Goal: Task Accomplishment & Management: Manage account settings

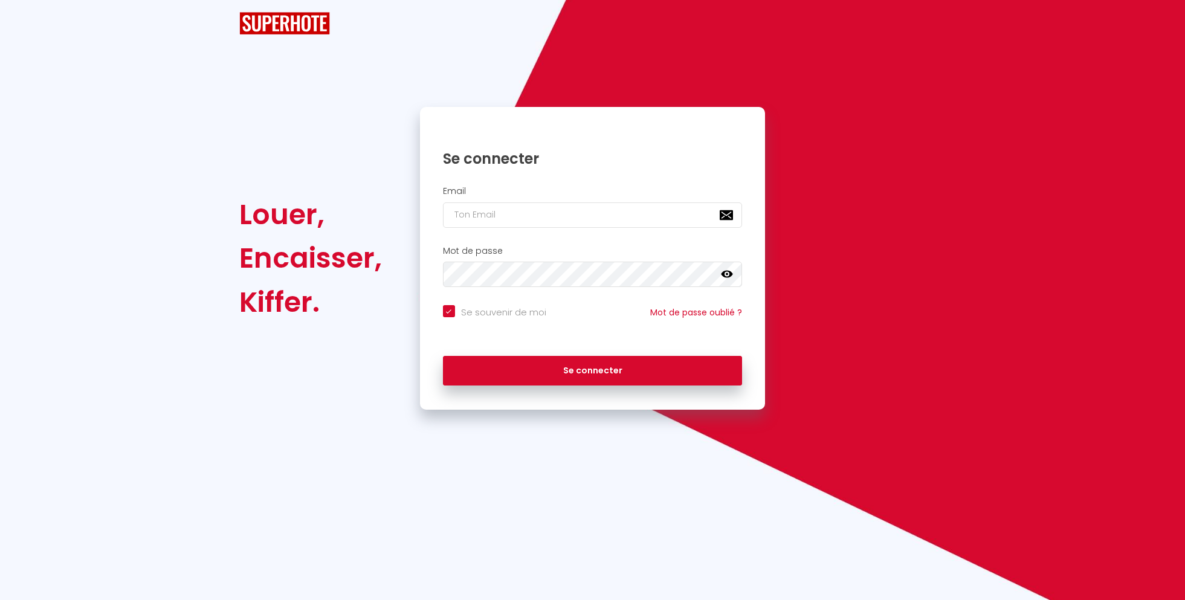
checkbox input "true"
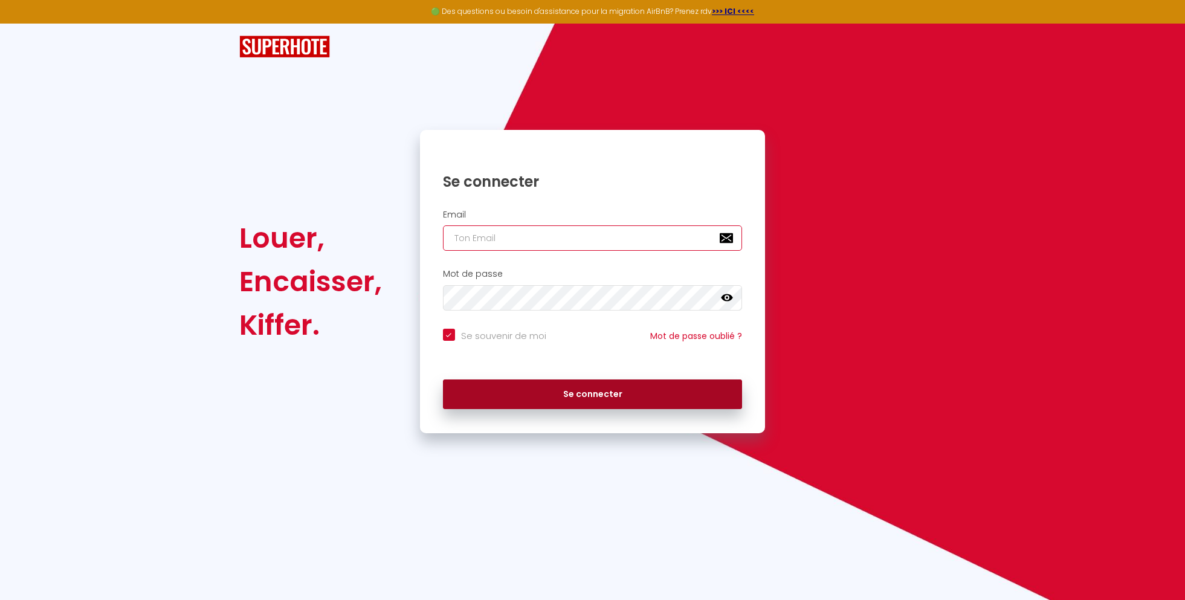
type input "[EMAIL_ADDRESS][DOMAIN_NAME]"
click at [624, 396] on button "Se connecter" at bounding box center [593, 394] width 300 height 30
checkbox input "true"
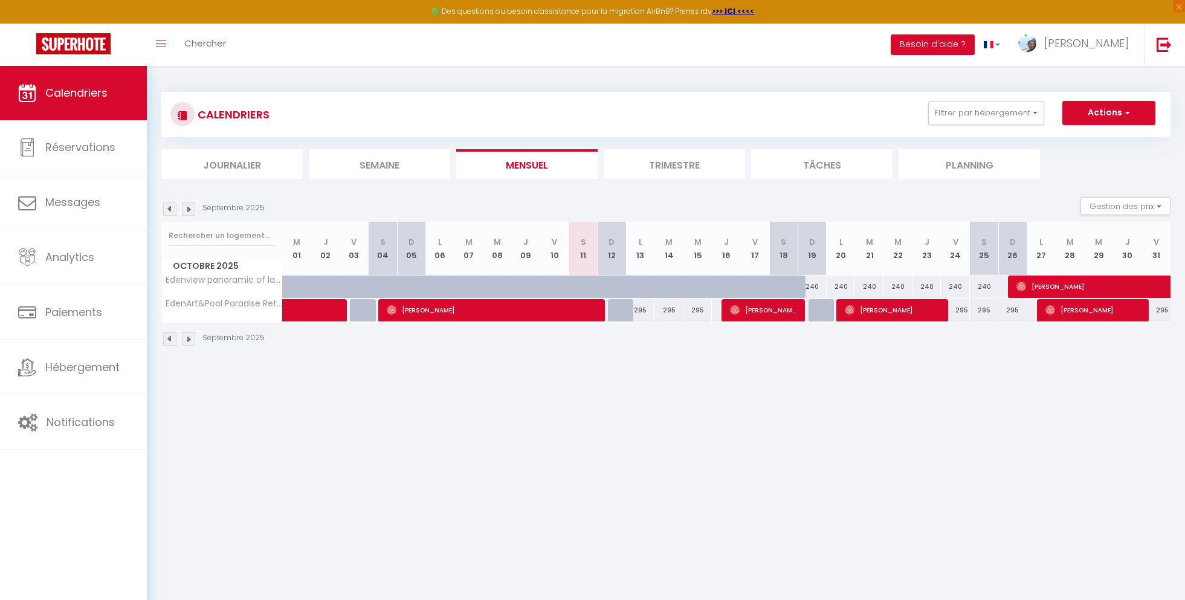
click at [707, 315] on div "295" at bounding box center [697, 310] width 28 height 22
type input "295"
type input "Mer 15 Octobre 2025"
type input "Jeu 16 Octobre 2025"
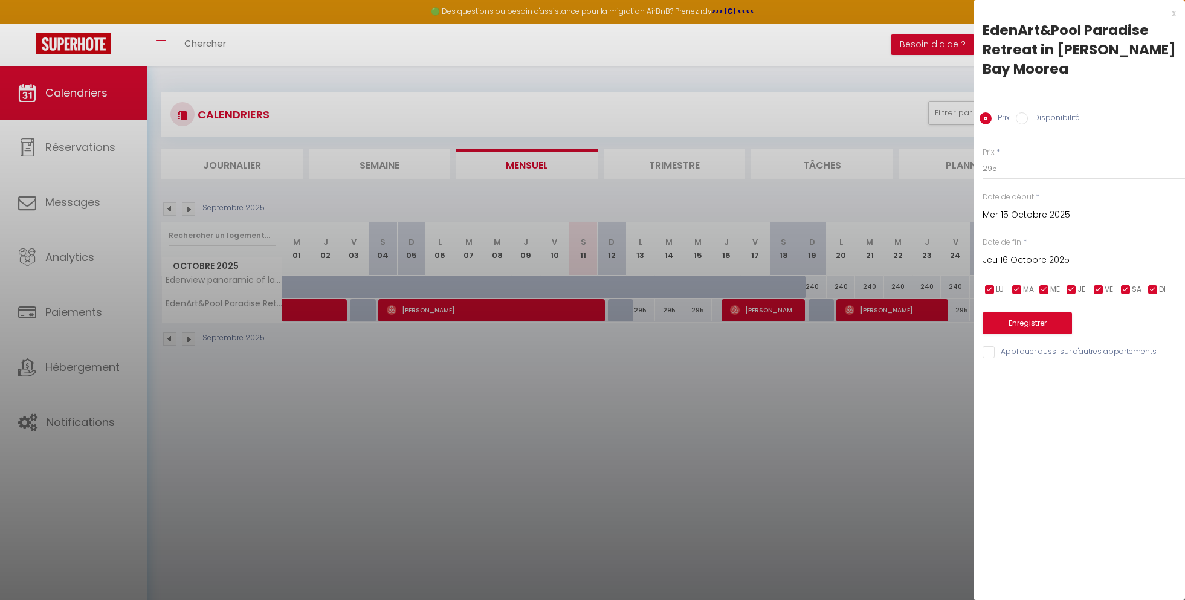
click at [1024, 120] on input "Disponibilité" at bounding box center [1021, 118] width 12 height 12
radio input "true"
radio input "false"
click at [1012, 169] on select "Disponible Indisponible" at bounding box center [1083, 169] width 202 height 23
select select "0"
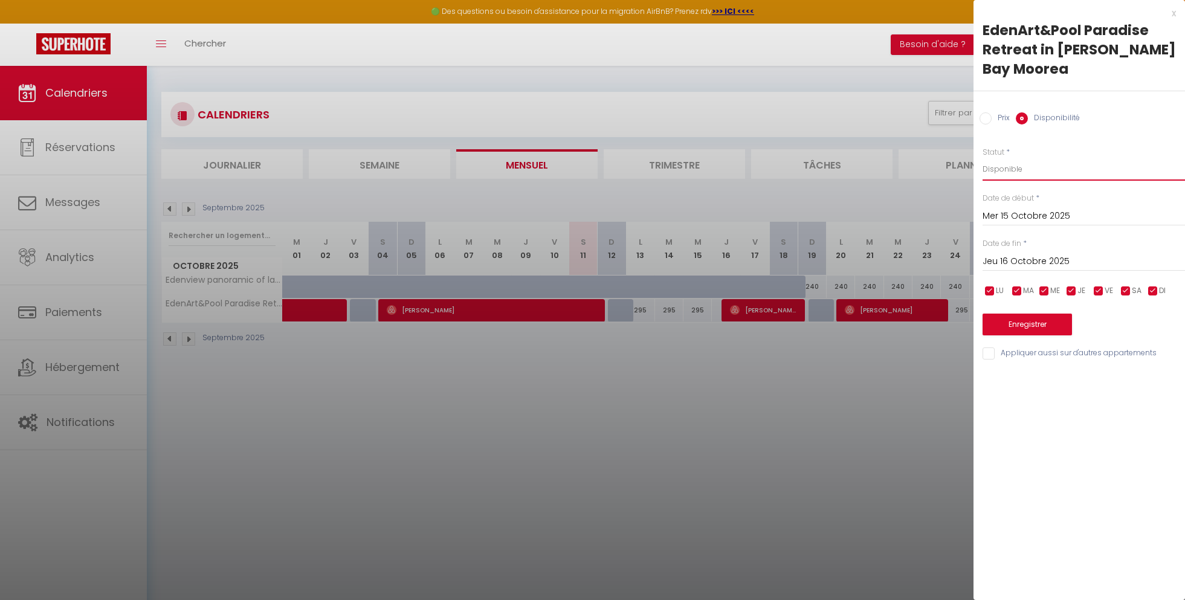
click at [982, 158] on select "Disponible Indisponible" at bounding box center [1083, 169] width 202 height 23
click at [1017, 324] on button "Enregistrer" at bounding box center [1026, 324] width 89 height 22
type input "[DATE] Octobre 2025"
type input "Mer 15 Octobre 2025"
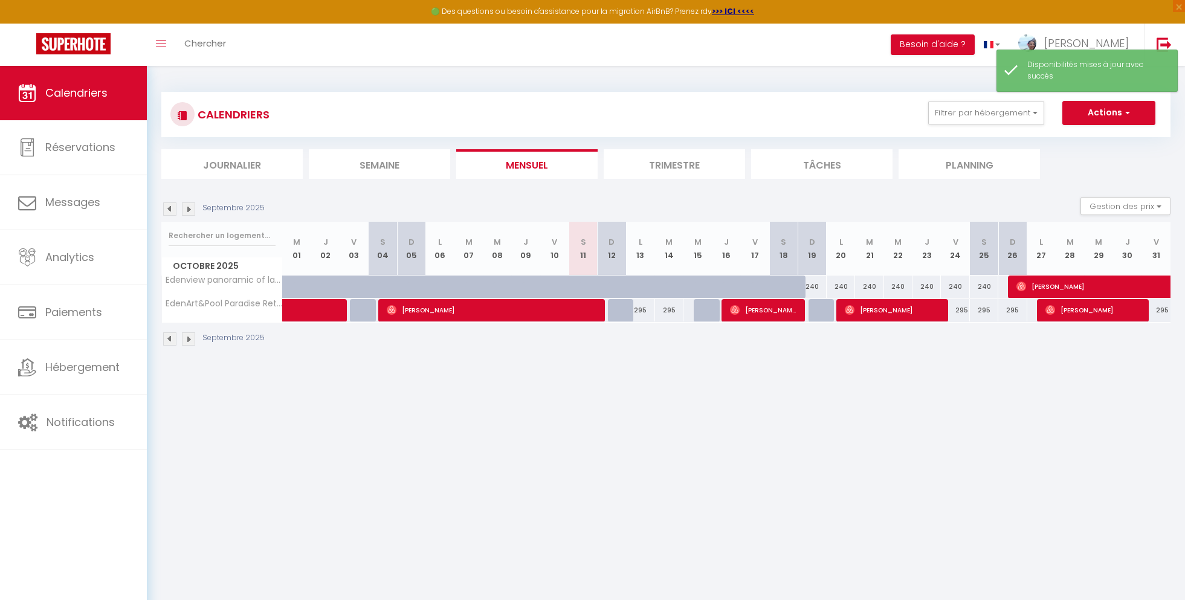
click at [951, 312] on div "295" at bounding box center [954, 310] width 28 height 22
select select "1"
type input "Ven 24 Octobre 2025"
type input "Sam 25 Octobre 2025"
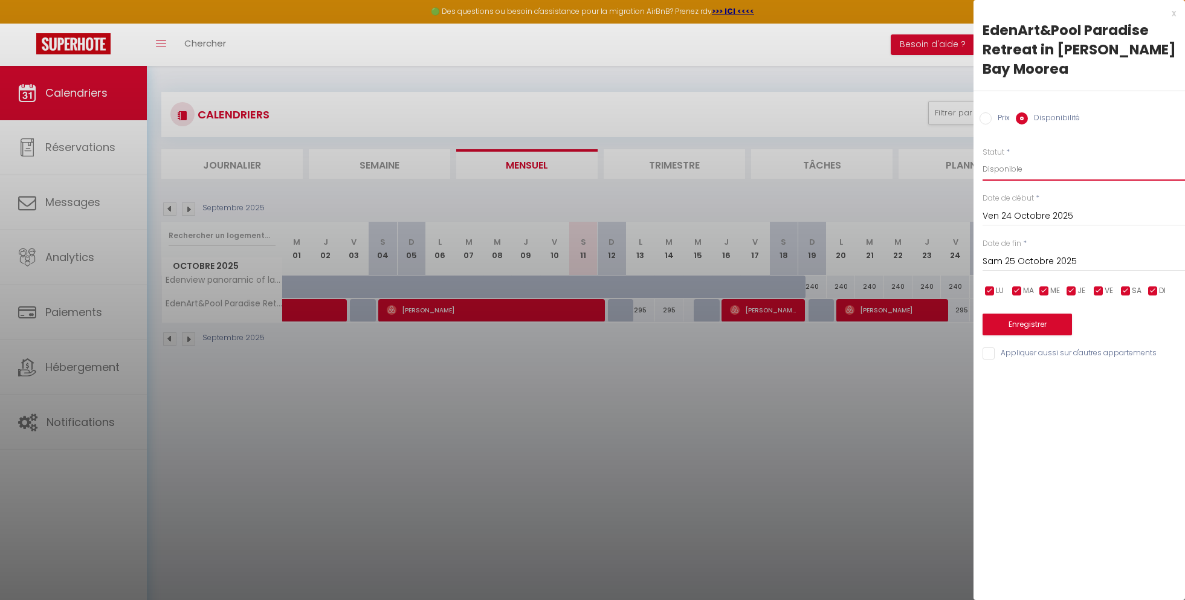
click at [991, 169] on select "Disponible Indisponible" at bounding box center [1083, 169] width 202 height 23
select select "0"
click at [982, 158] on select "Disponible Indisponible" at bounding box center [1083, 169] width 202 height 23
click at [1008, 322] on button "Enregistrer" at bounding box center [1026, 324] width 89 height 22
type input "Jeu 23 Octobre 2025"
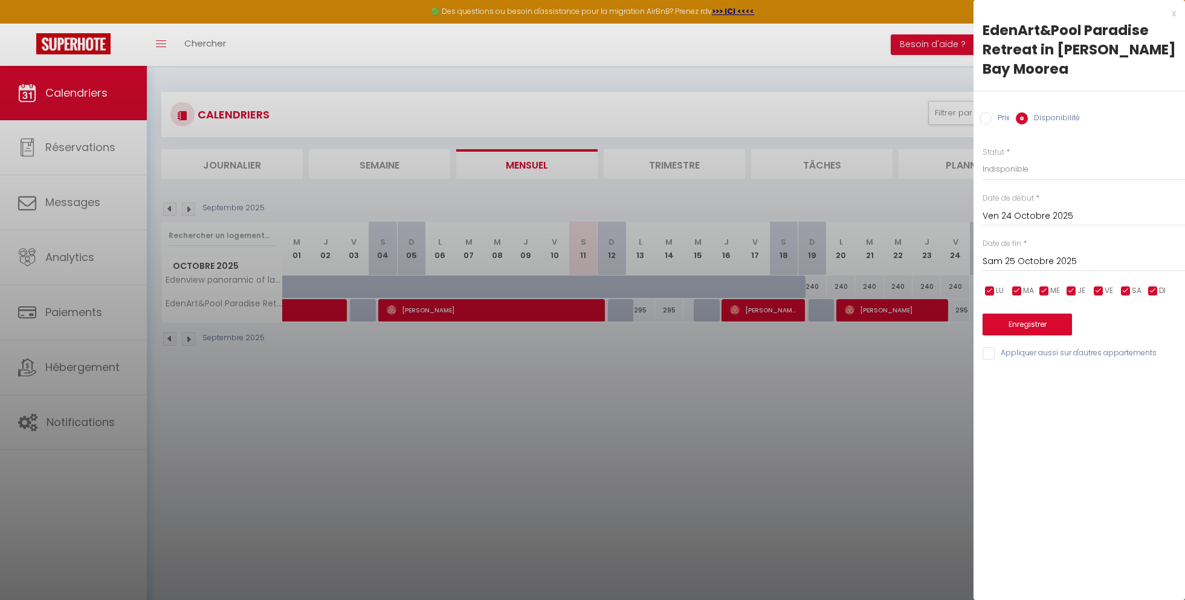
type input "Ven 24 Octobre 2025"
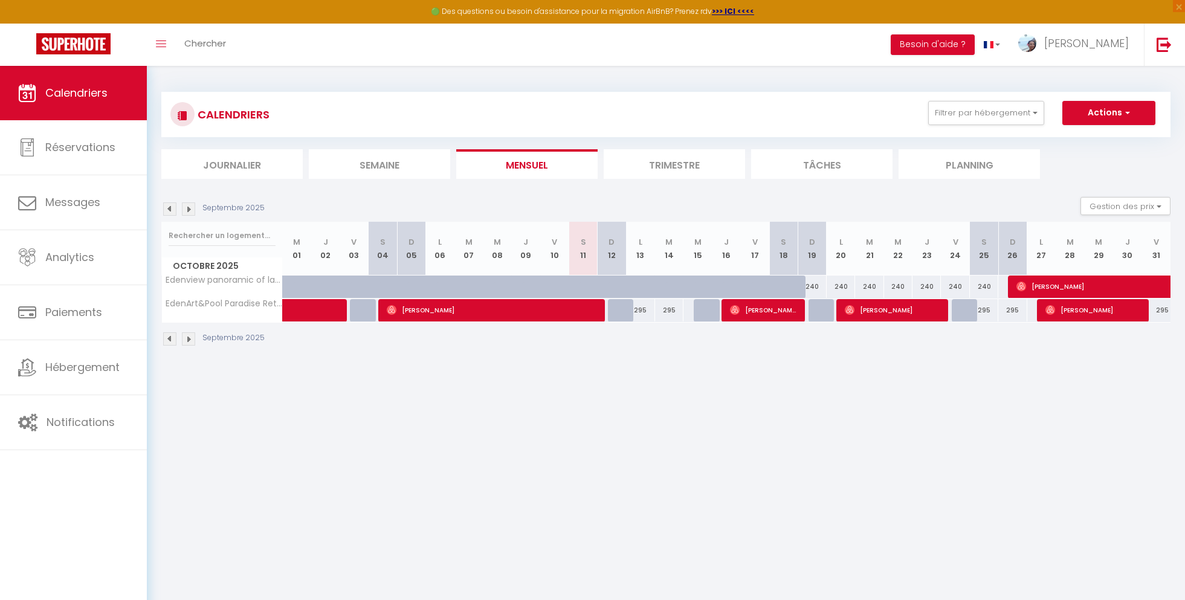
click at [993, 291] on div "240" at bounding box center [983, 286] width 28 height 22
select select "1"
type input "Sam 25 Octobre 2025"
type input "Dim 26 Octobre 2025"
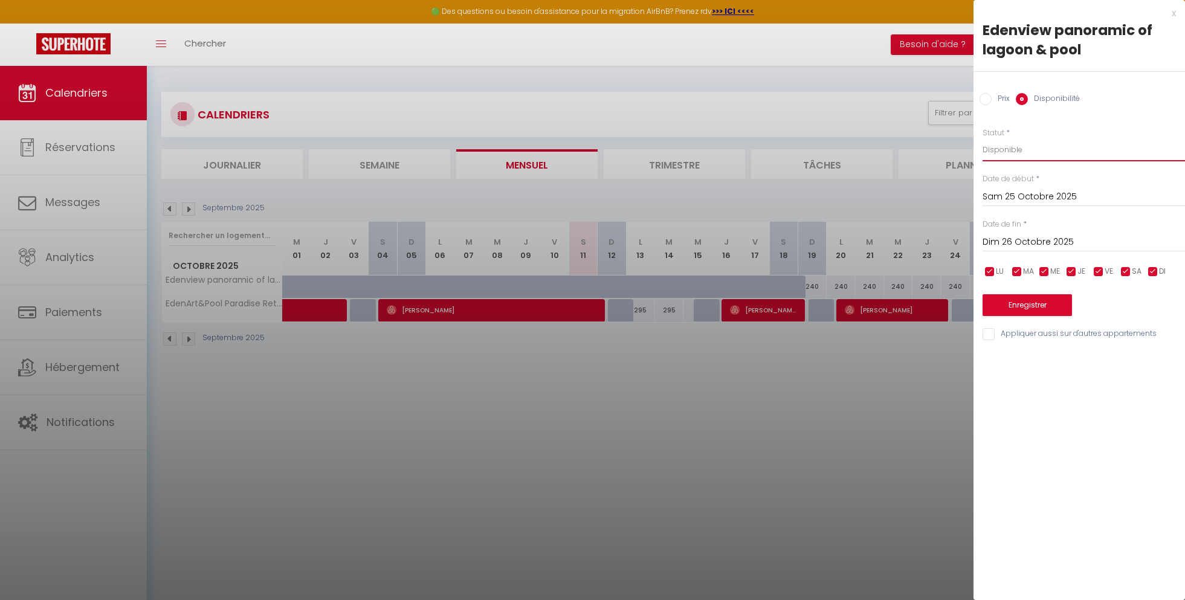
click at [1015, 150] on select "Disponible Indisponible" at bounding box center [1083, 149] width 202 height 23
select select "0"
click at [982, 138] on select "Disponible Indisponible" at bounding box center [1083, 149] width 202 height 23
click at [1023, 305] on button "Enregistrer" at bounding box center [1026, 305] width 89 height 22
type input "Ven 24 Octobre 2025"
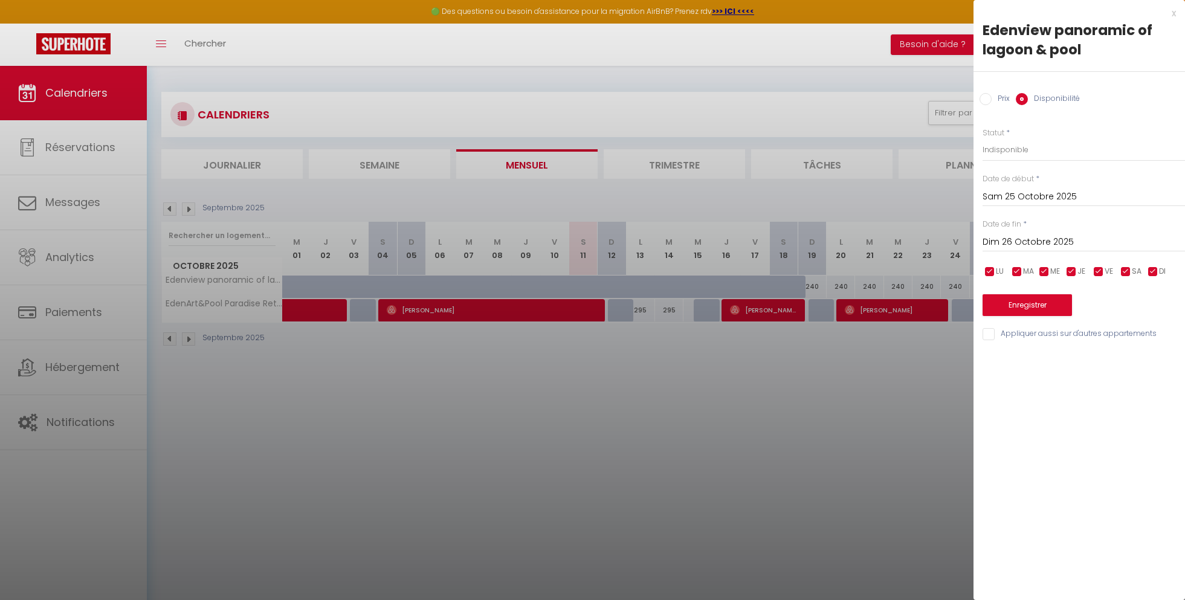
type input "Sam 25 Octobre 2025"
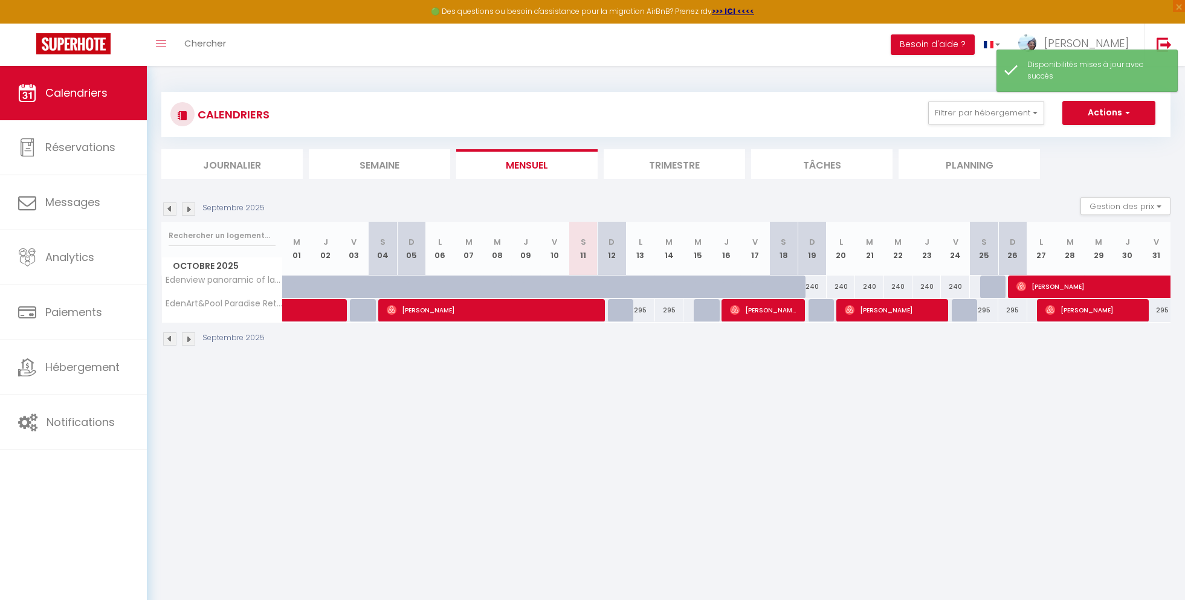
click at [1023, 312] on div "295" at bounding box center [1012, 310] width 28 height 22
select select "1"
type input "Dim 26 Octobre 2025"
type input "Lun 27 Octobre 2025"
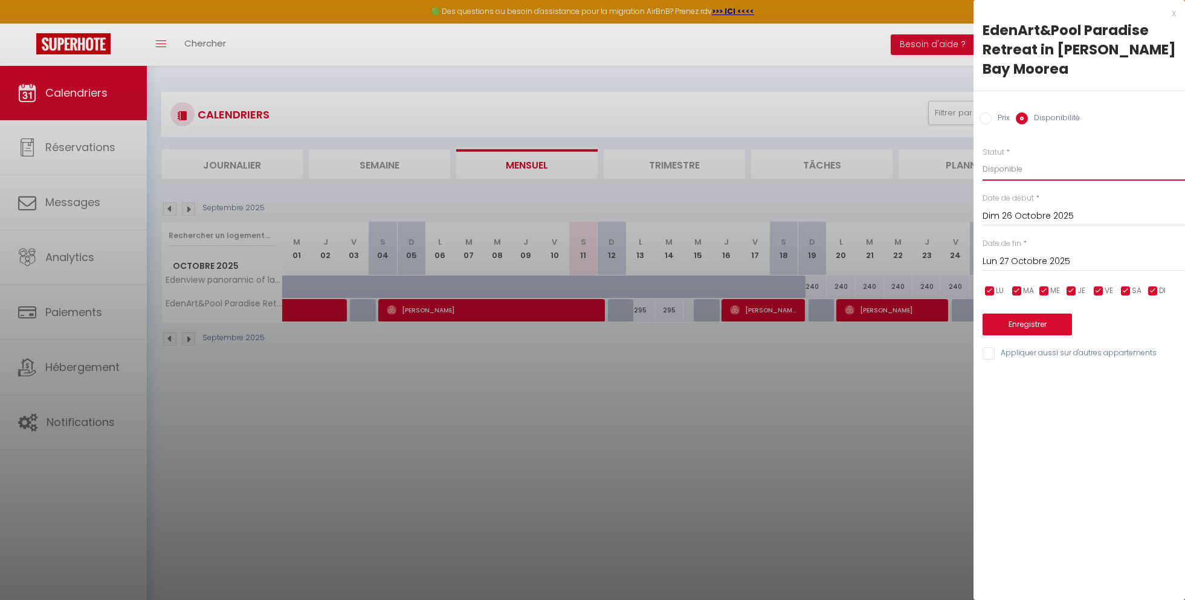
click at [1004, 172] on select "Disponible Indisponible" at bounding box center [1083, 169] width 202 height 23
select select "0"
click at [982, 158] on select "Disponible Indisponible" at bounding box center [1083, 169] width 202 height 23
click at [1014, 320] on button "Enregistrer" at bounding box center [1026, 324] width 89 height 22
type input "Sam 25 Octobre 2025"
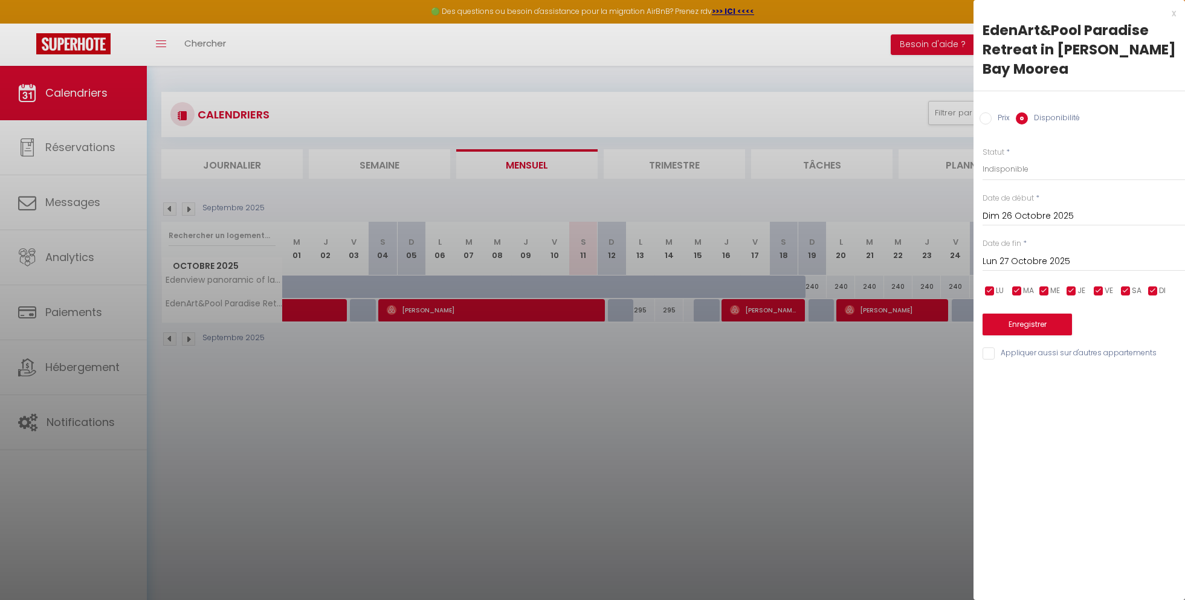
type input "Dim 26 Octobre 2025"
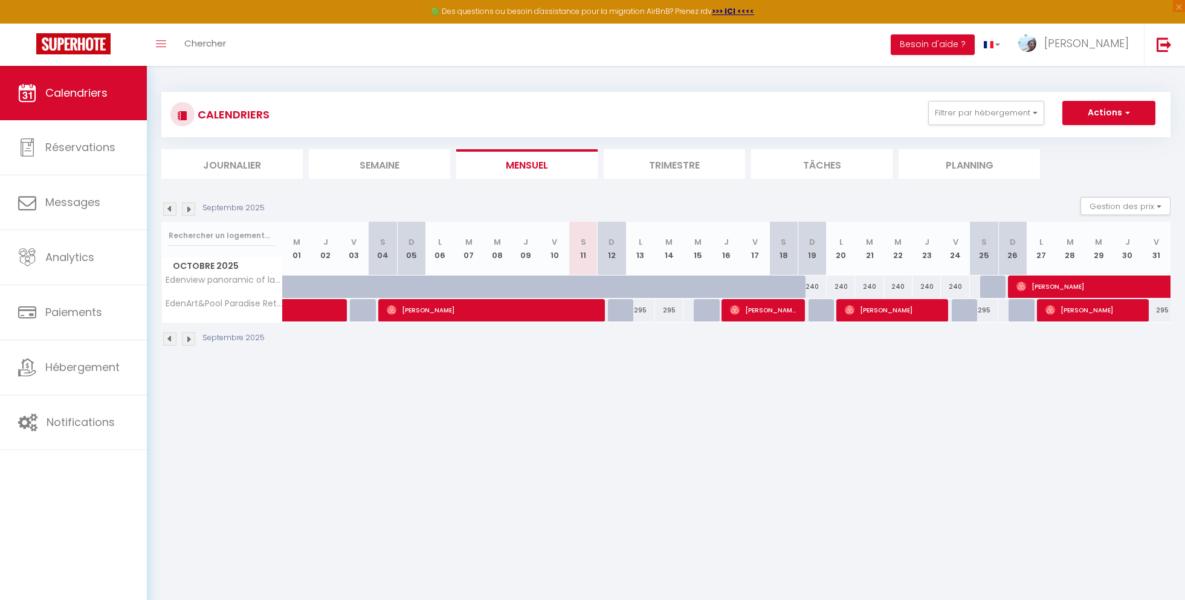
click at [188, 210] on img at bounding box center [188, 208] width 13 height 13
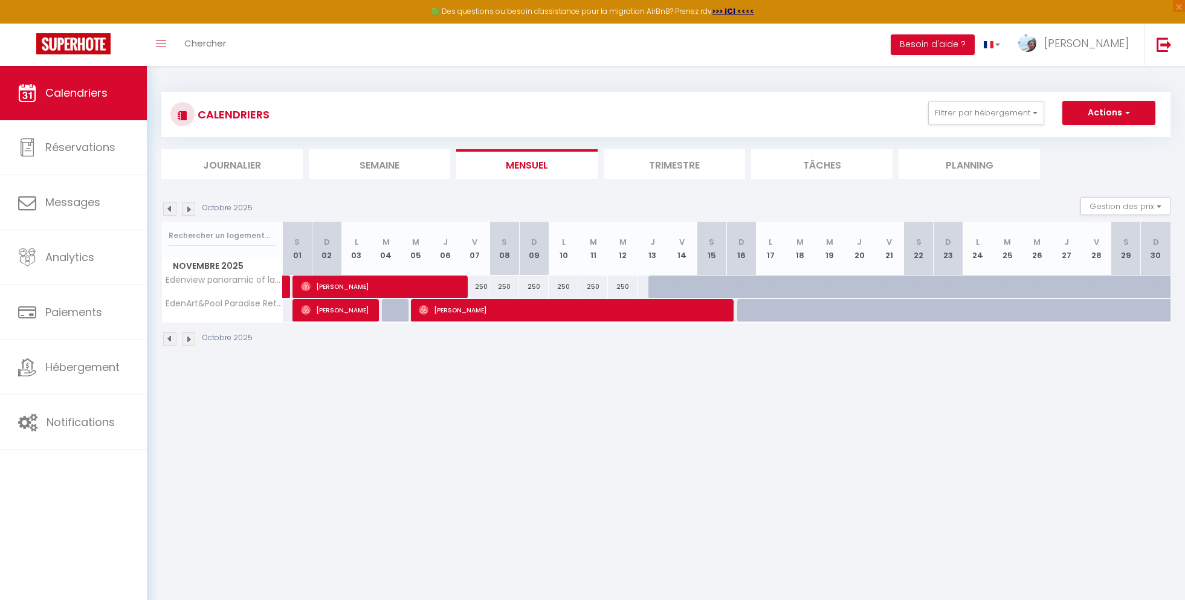
click at [474, 288] on div "250" at bounding box center [475, 286] width 30 height 22
select select "1"
type input "Ven 07 Novembre 2025"
type input "Sam 08 Novembre 2025"
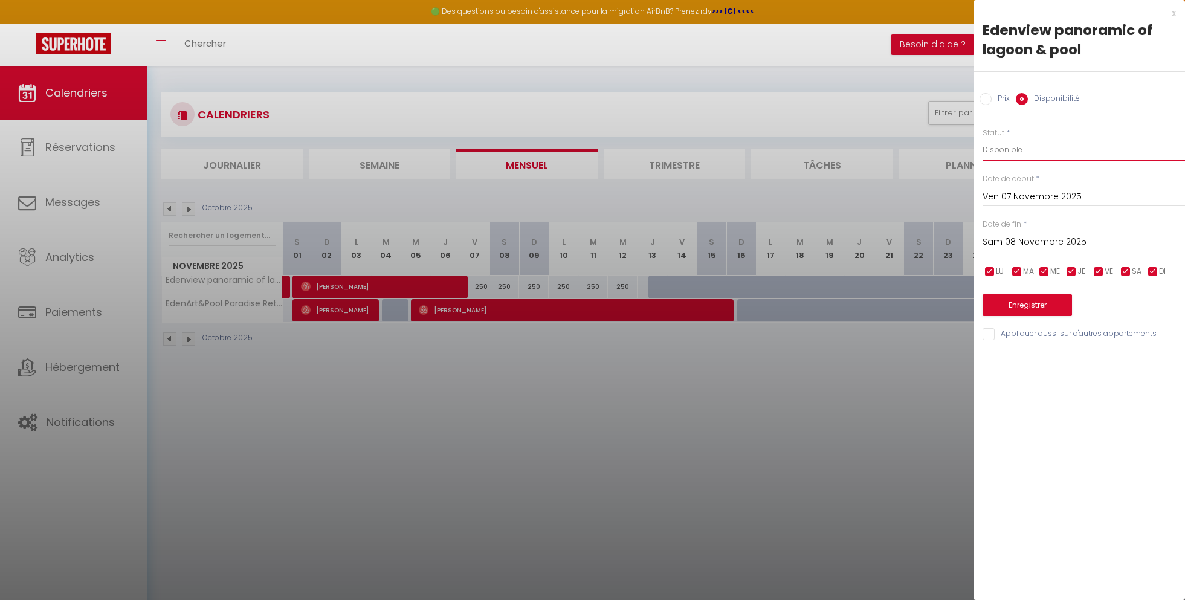
click at [1018, 152] on select "Disponible Indisponible" at bounding box center [1083, 149] width 202 height 23
select select "0"
click at [982, 138] on select "Disponible Indisponible" at bounding box center [1083, 149] width 202 height 23
click at [1027, 307] on button "Enregistrer" at bounding box center [1026, 305] width 89 height 22
type input "Jeu 06 Novembre 2025"
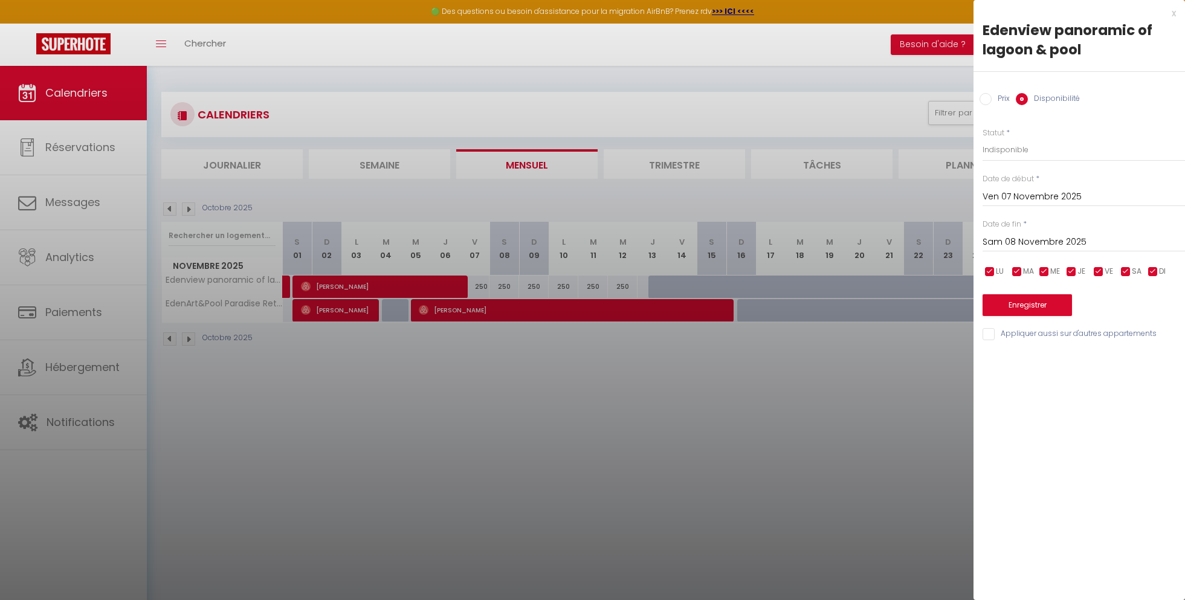
type input "Ven 07 Novembre 2025"
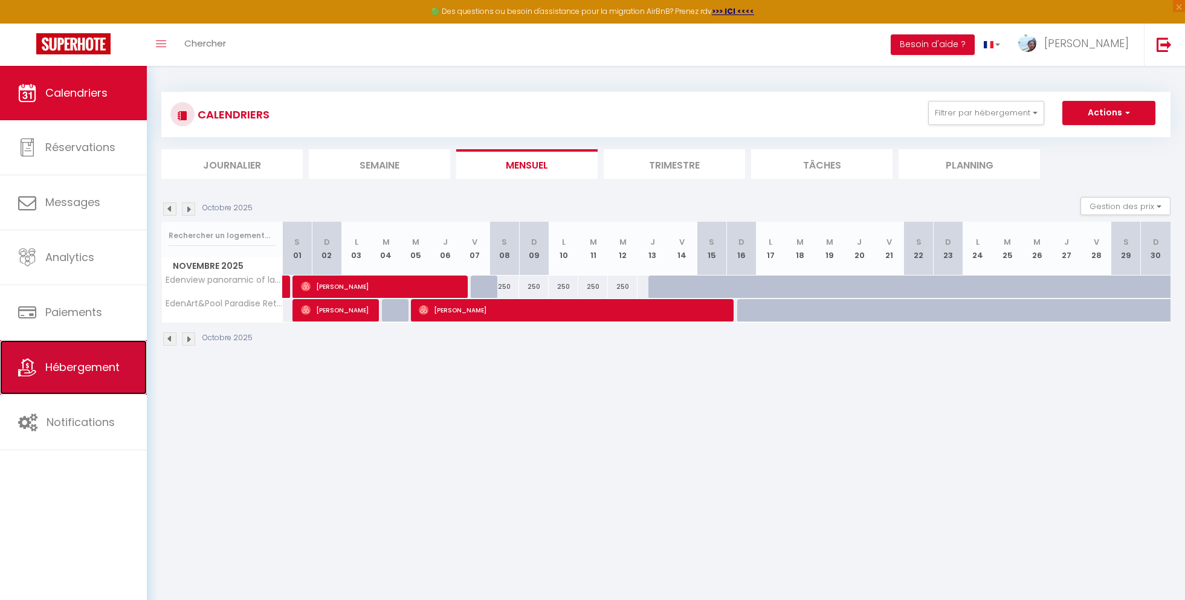
click at [79, 375] on span "Hébergement" at bounding box center [82, 366] width 74 height 15
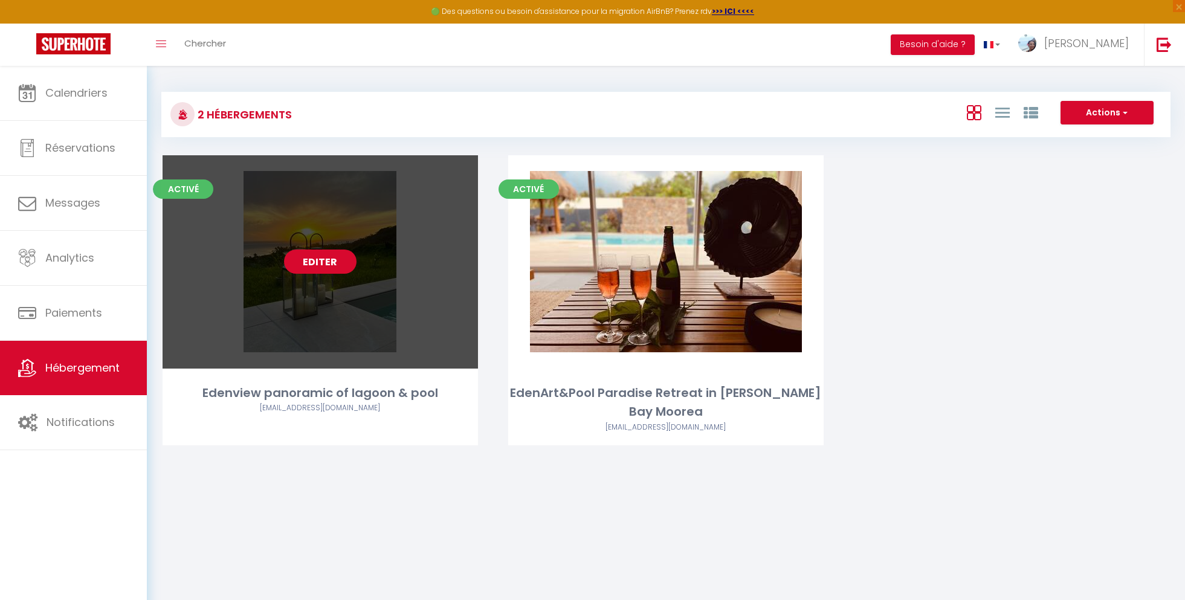
click at [332, 265] on link "Editer" at bounding box center [320, 261] width 72 height 24
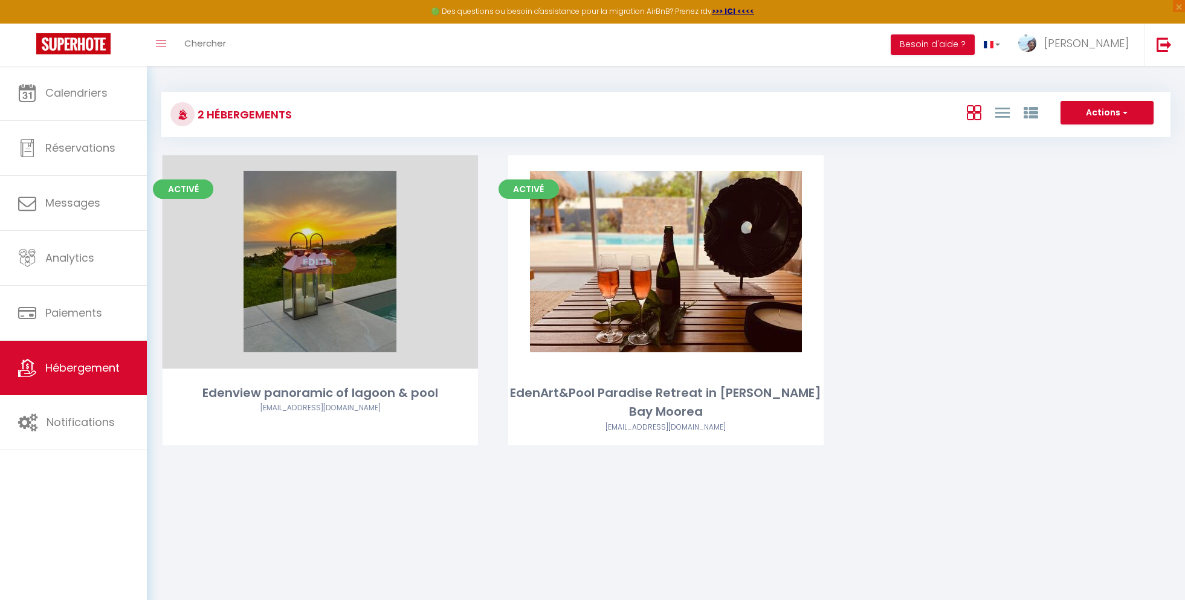
click at [327, 263] on link "Editer" at bounding box center [320, 261] width 72 height 24
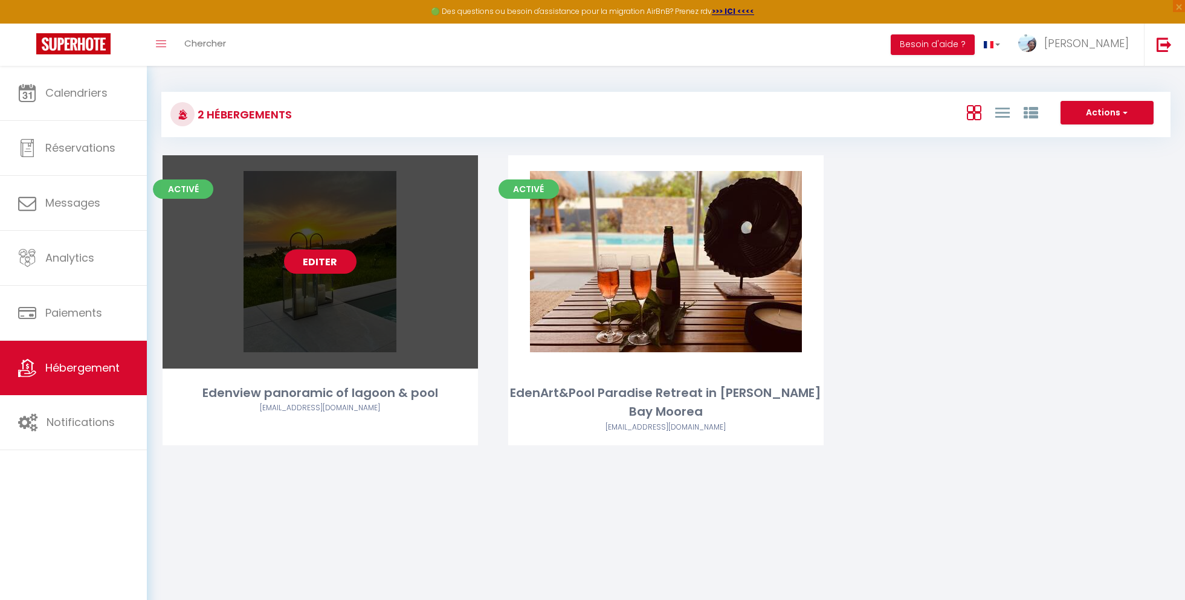
click at [309, 266] on link "Editer" at bounding box center [320, 261] width 72 height 24
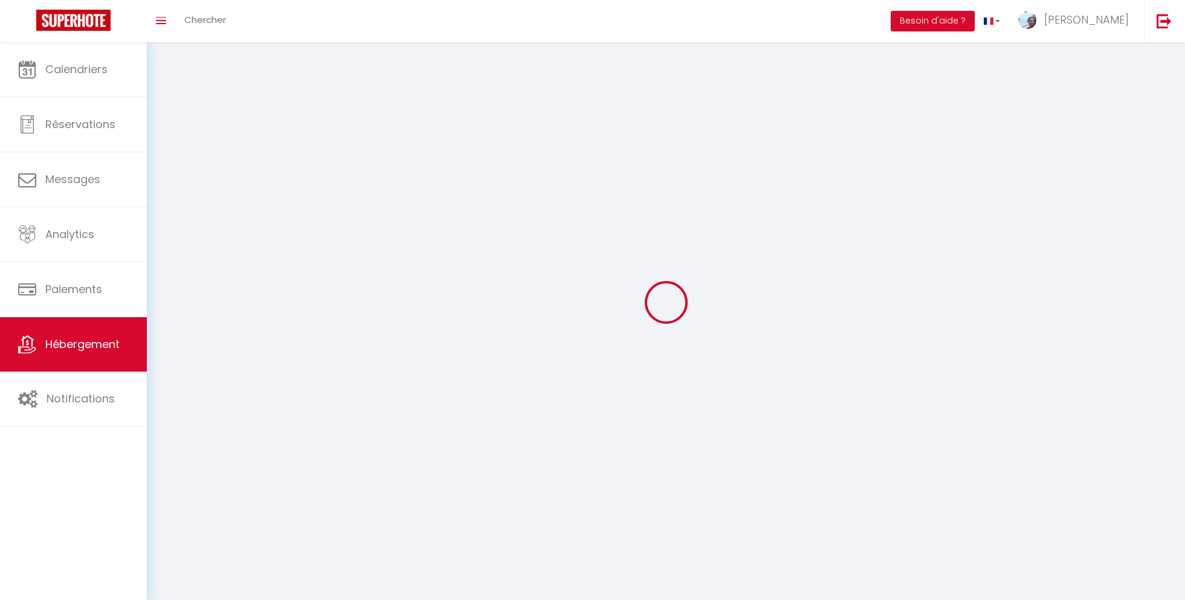
select select "1"
select select "28"
select select
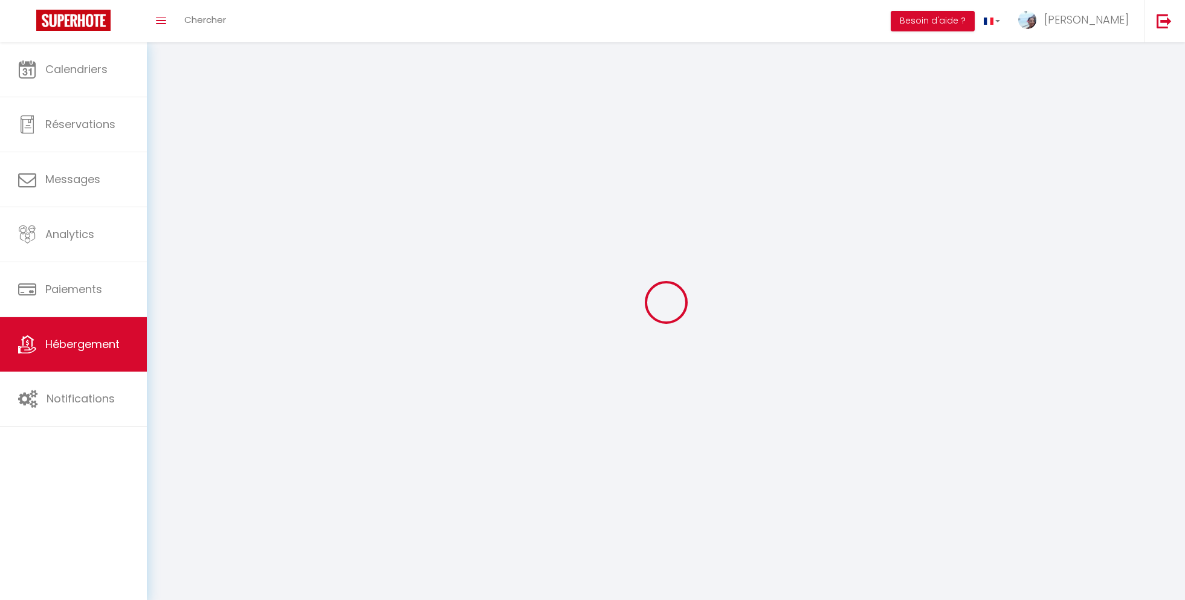
select select
checkbox input "false"
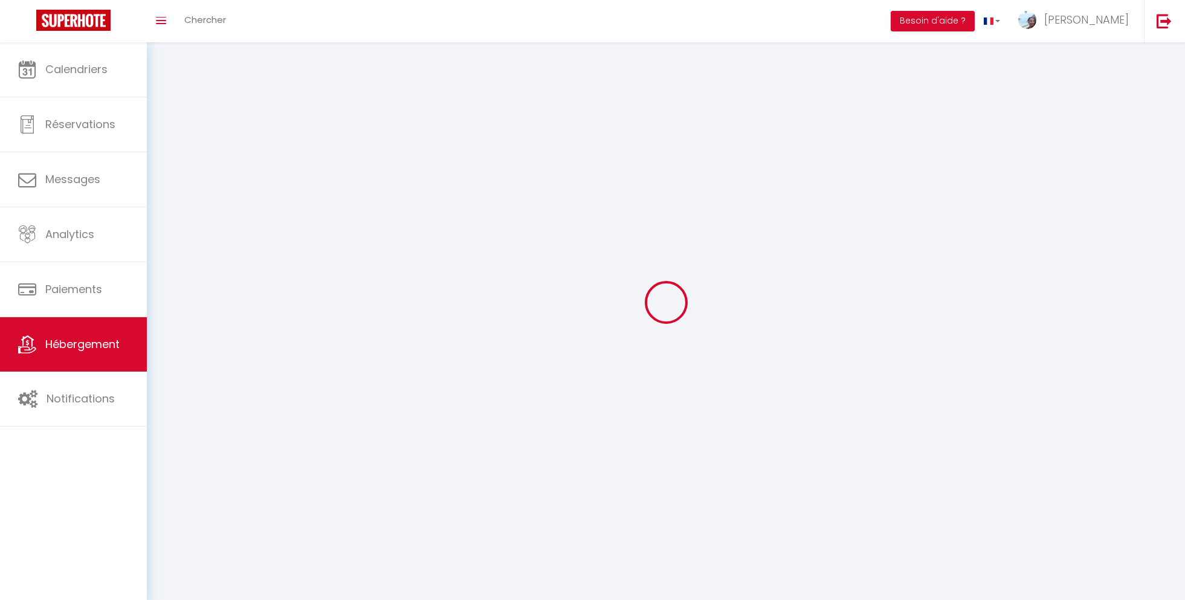
checkbox input "false"
select select
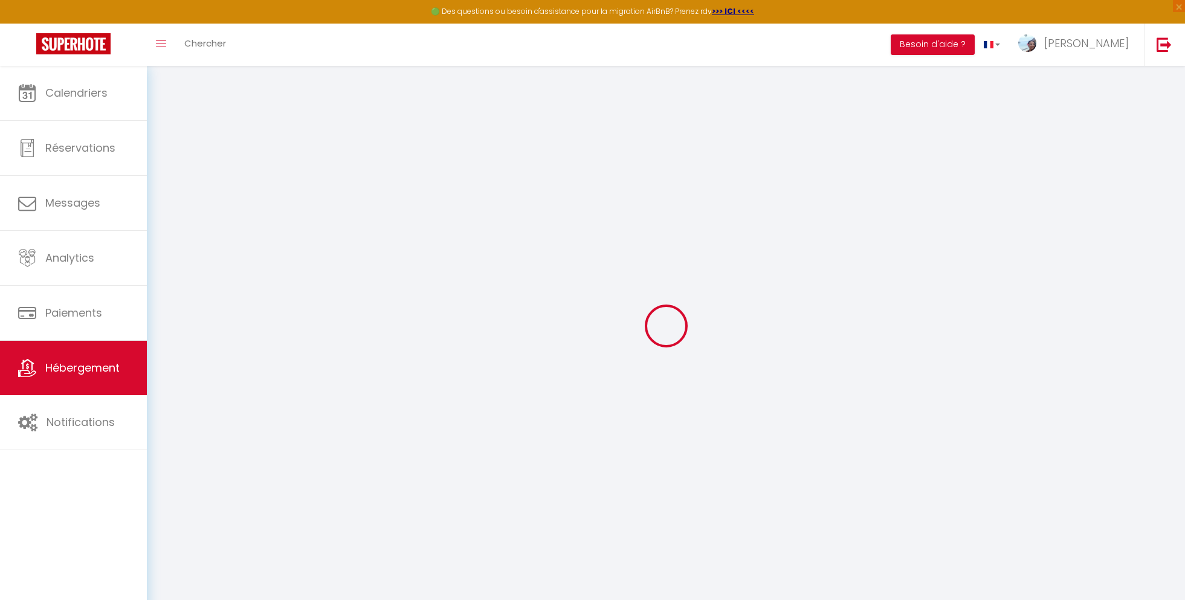
select select
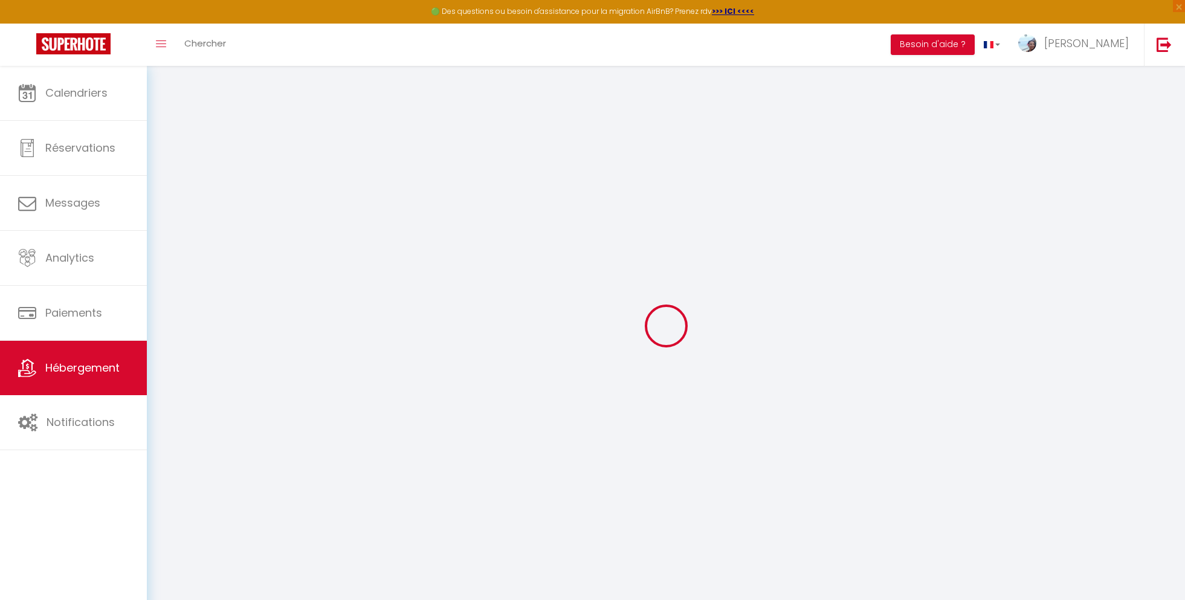
select select
checkbox input "false"
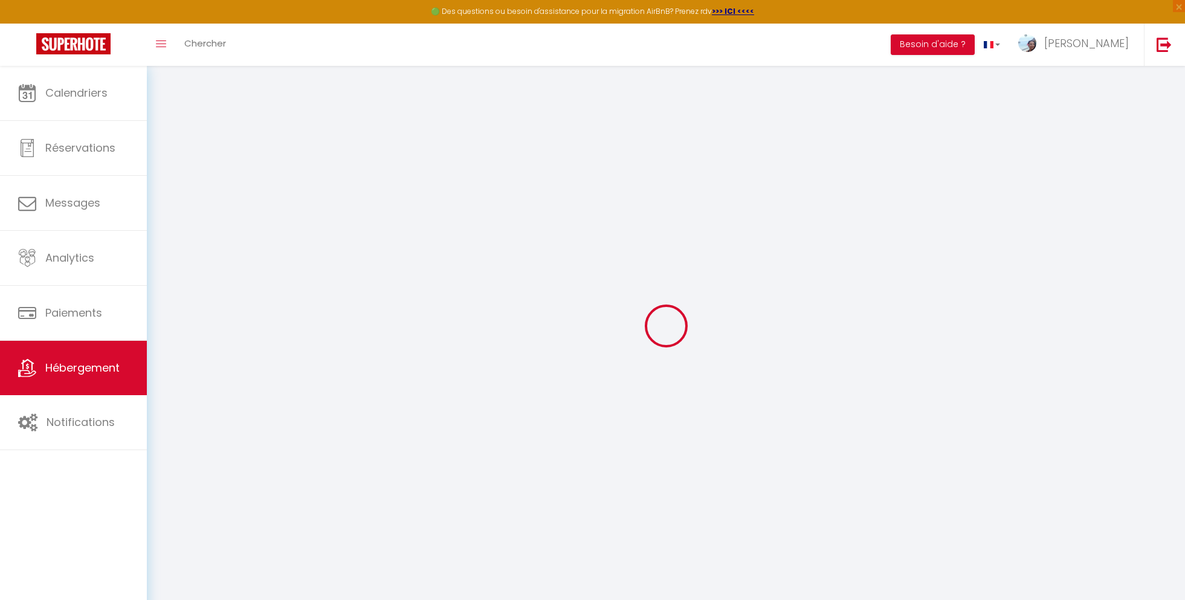
select select
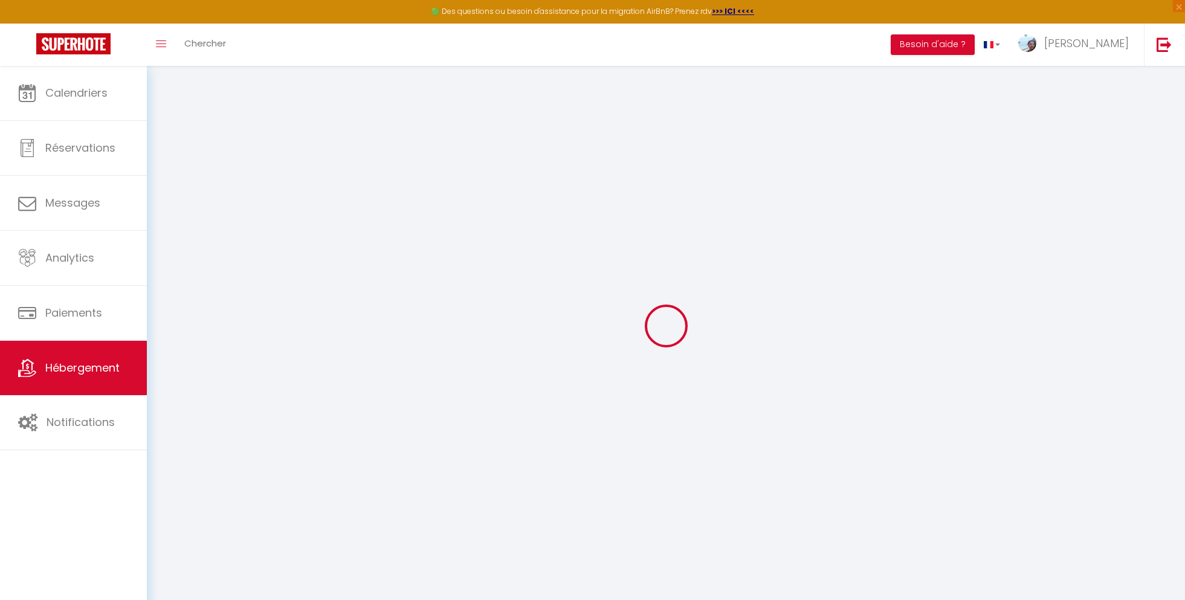
select select
checkbox input "false"
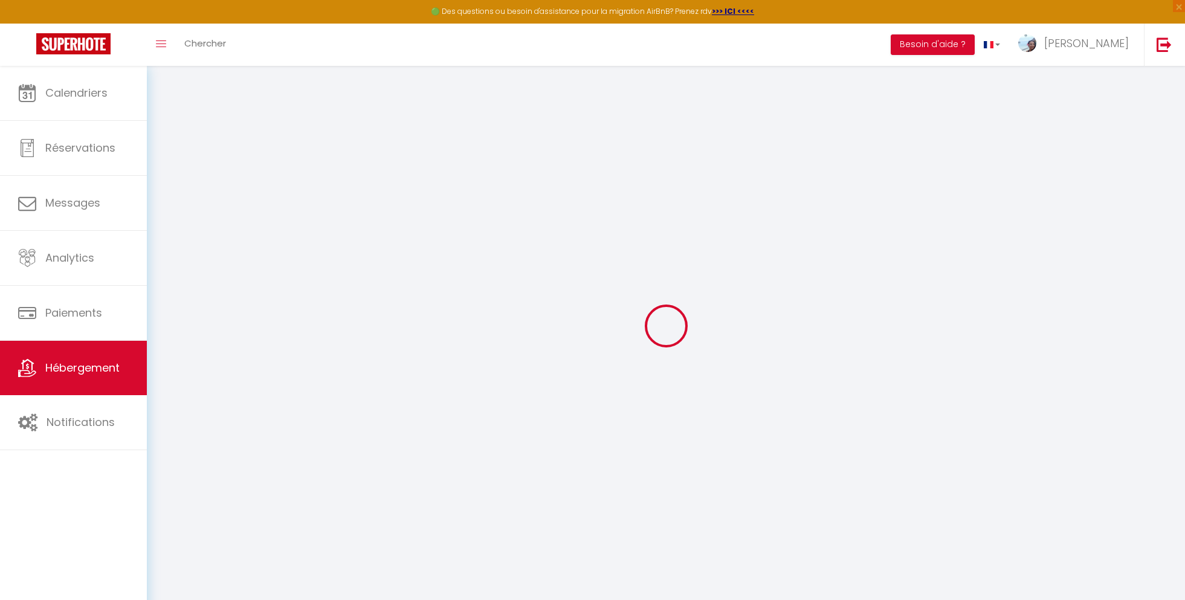
checkbox input "false"
select select
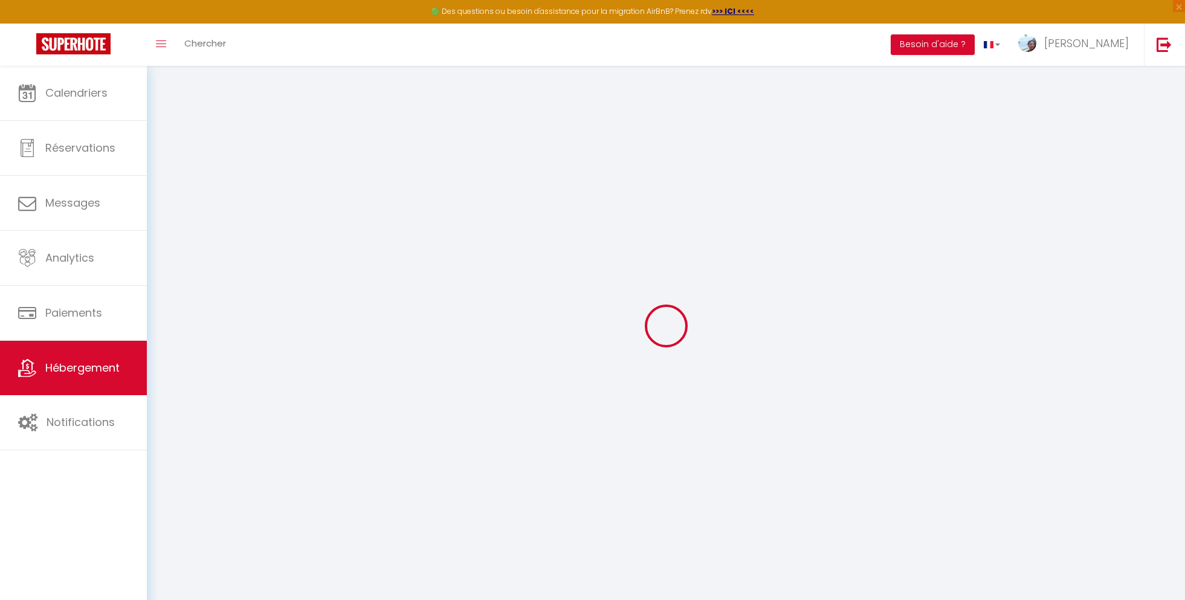
select select
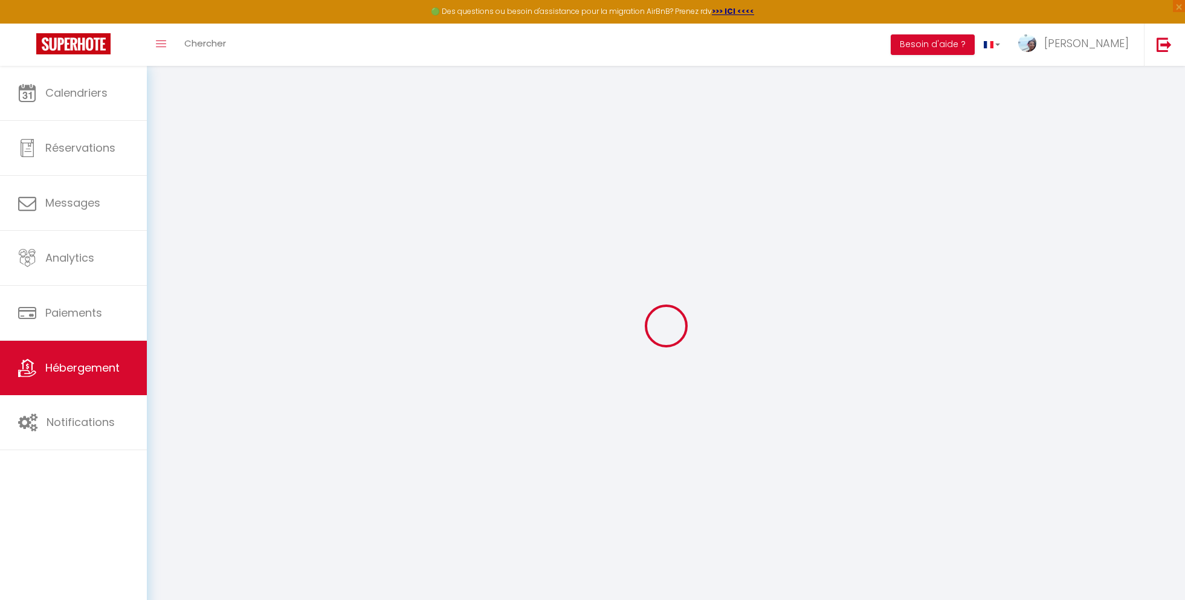
checkbox input "false"
select select
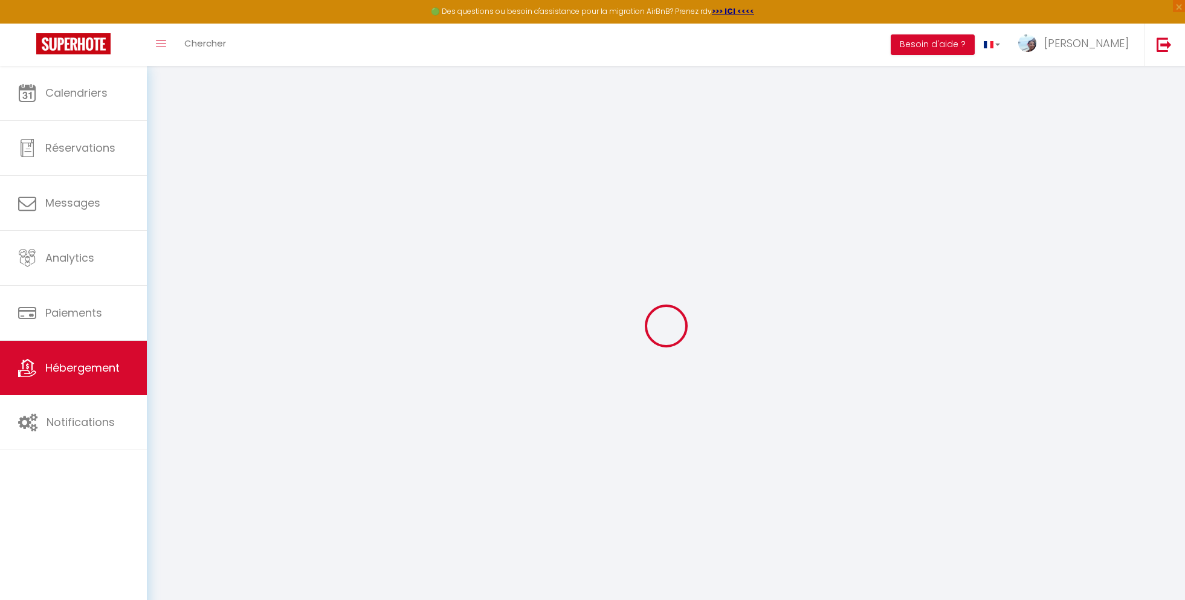
select select
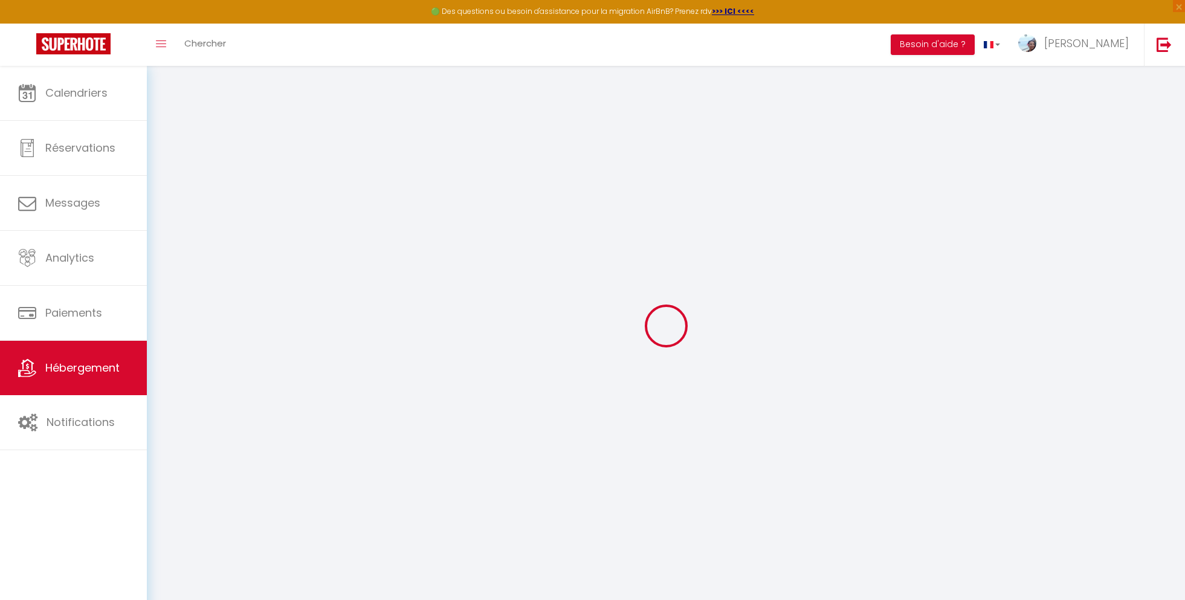
select select
checkbox input "false"
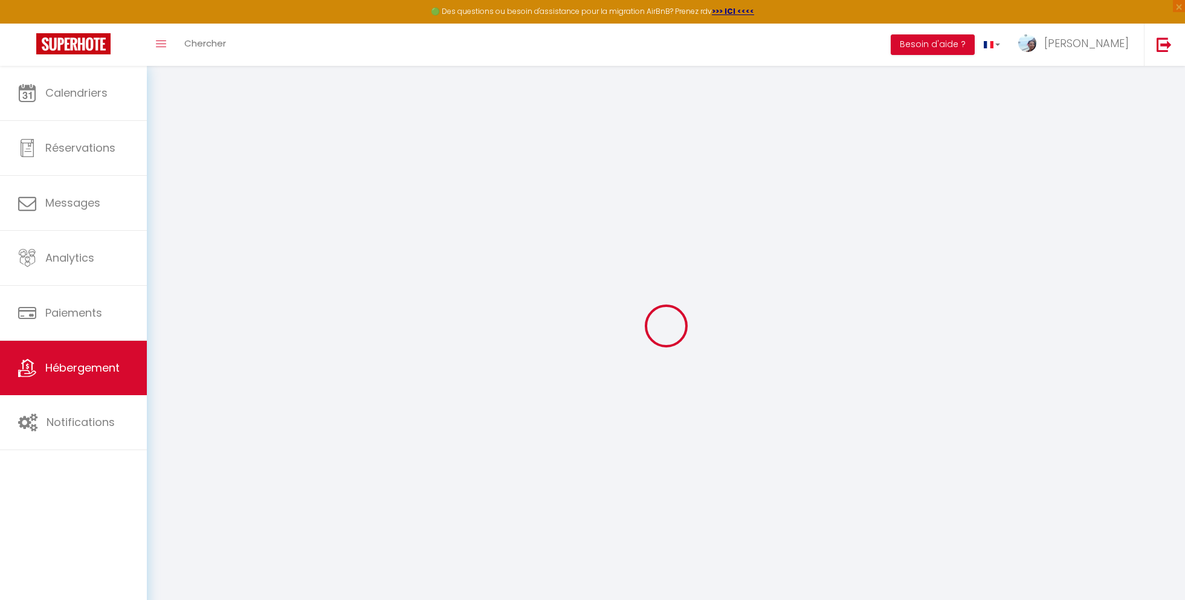
checkbox input "false"
select select
type input "Edenview panoramic of lagoon & pool"
type input "[PERSON_NAME]"
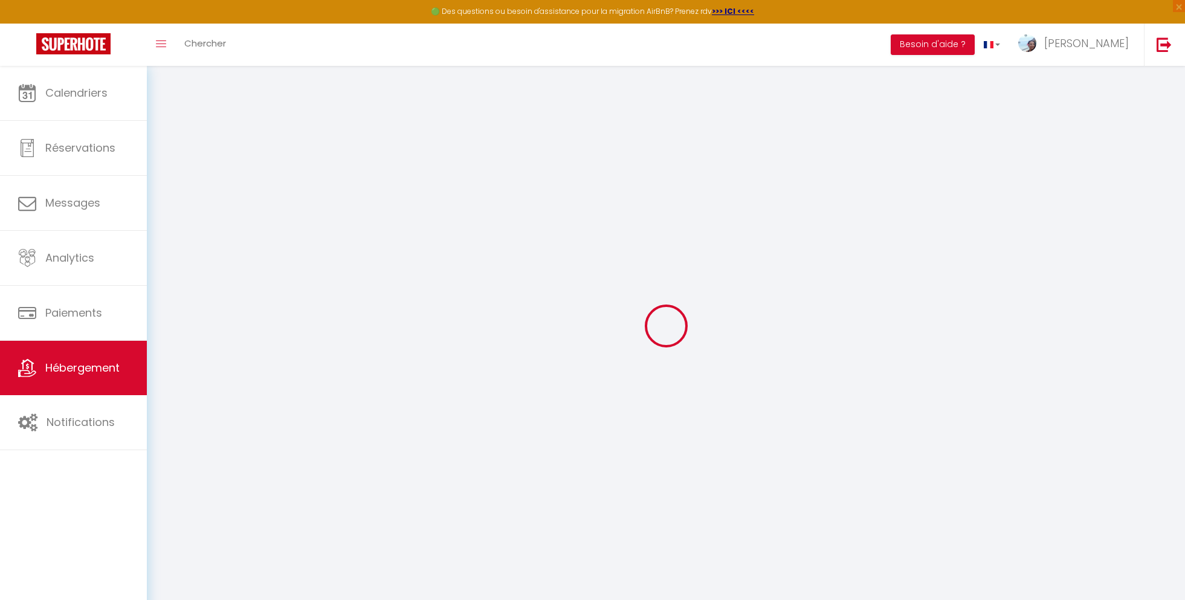
type input "[PERSON_NAME]"
type input "PK20,8 C/MONT VAI'ANAE"
type input "98729"
type input "MOOREA"
select select "houses"
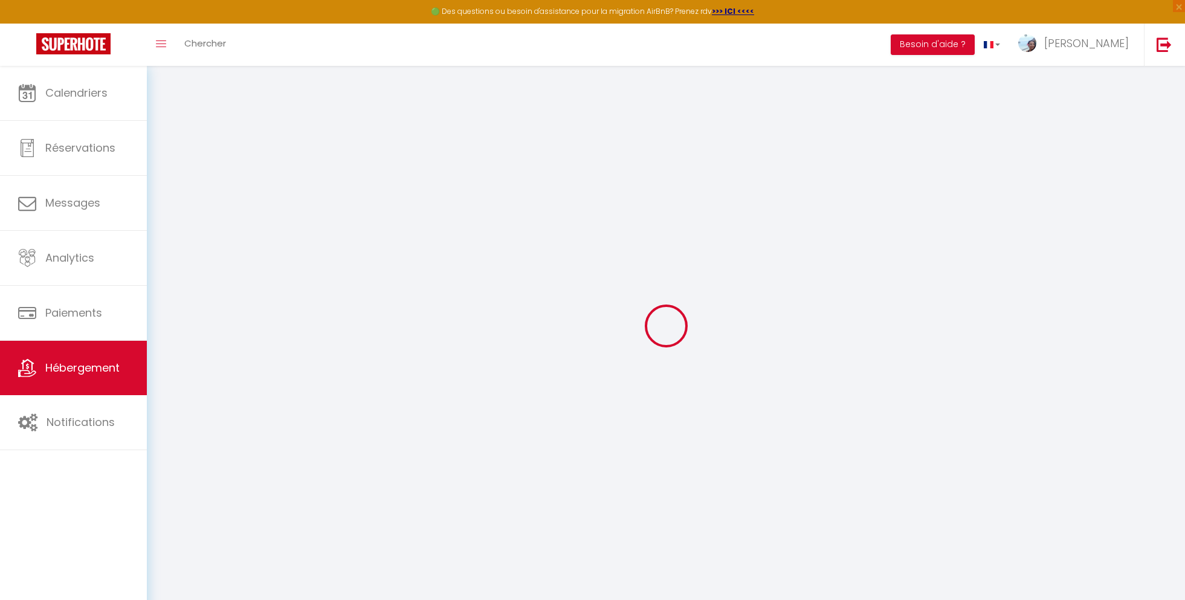
select select "2"
type input "240"
type input "40"
type input "80"
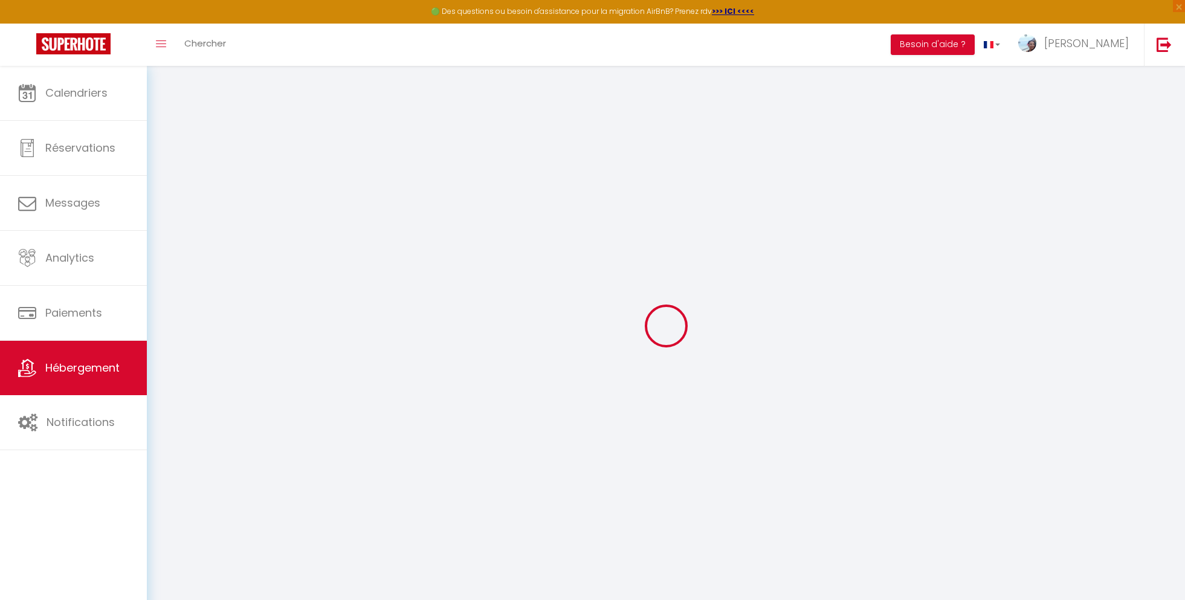
select select
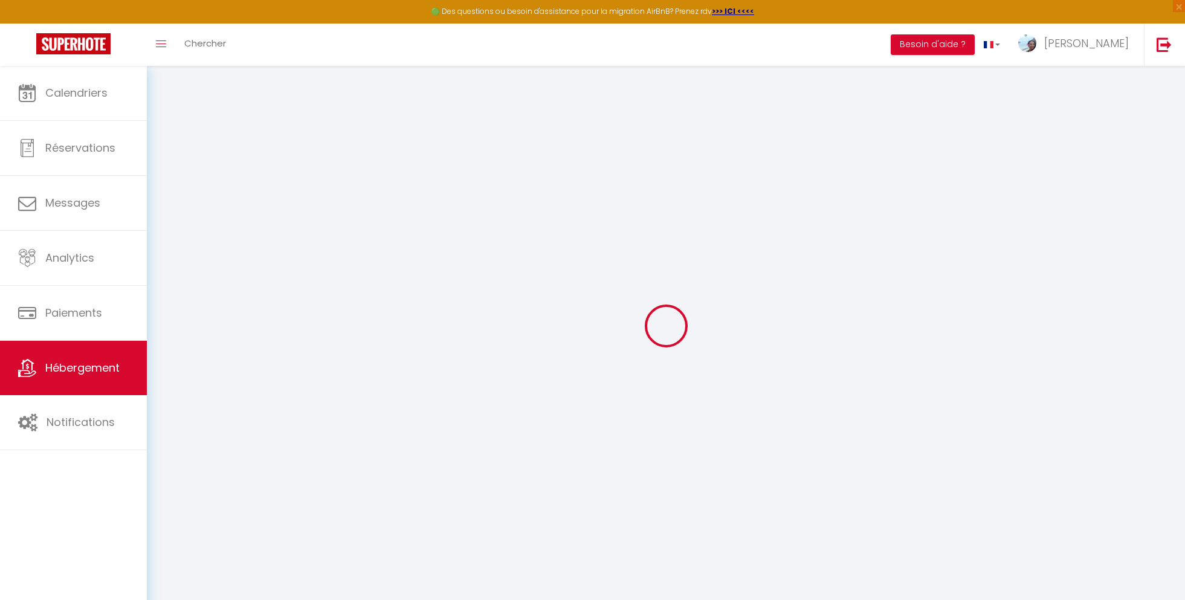
type input "24 Residence Pohiri"
type input "98728"
type input "[PERSON_NAME]"
select select "77"
type input "[EMAIL_ADDRESS][DOMAIN_NAME]"
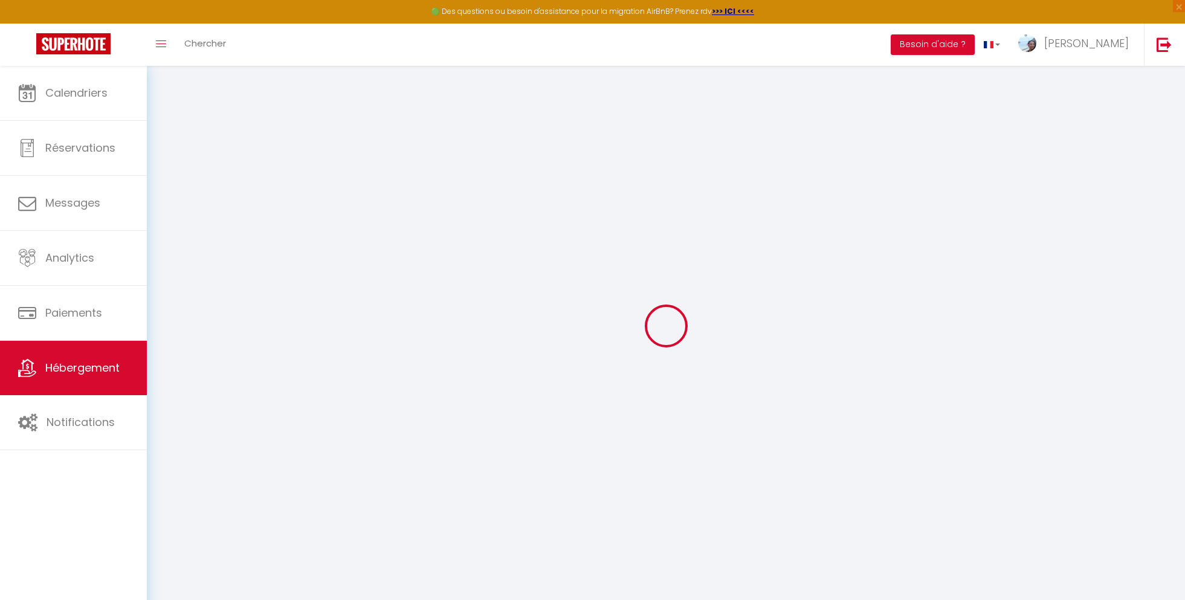
select select
checkbox input "false"
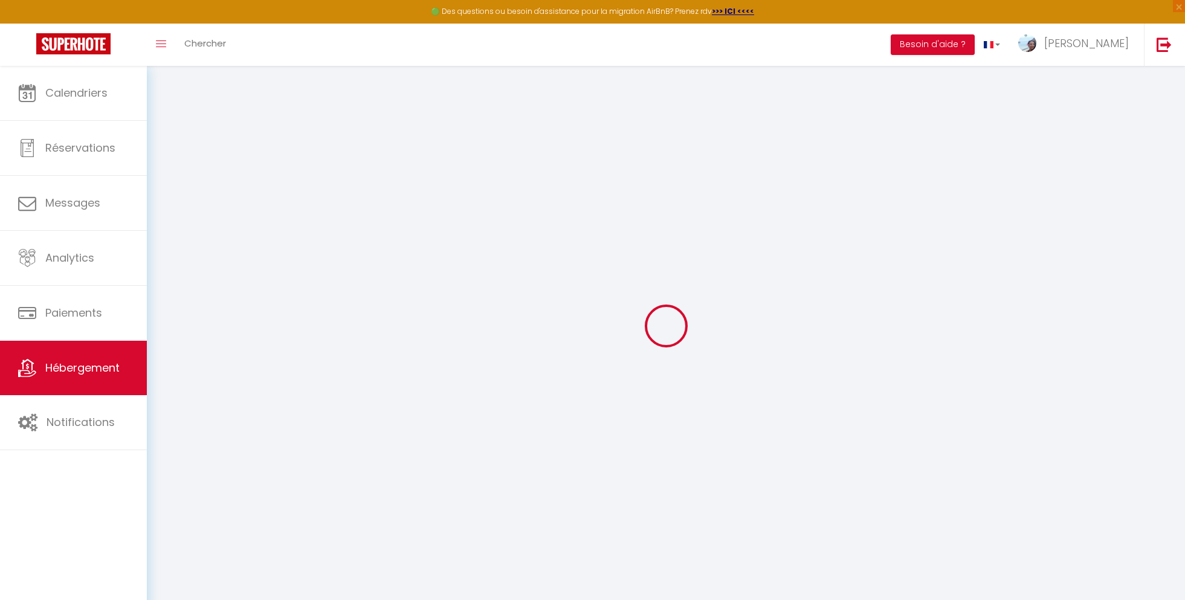
select select
type input "0"
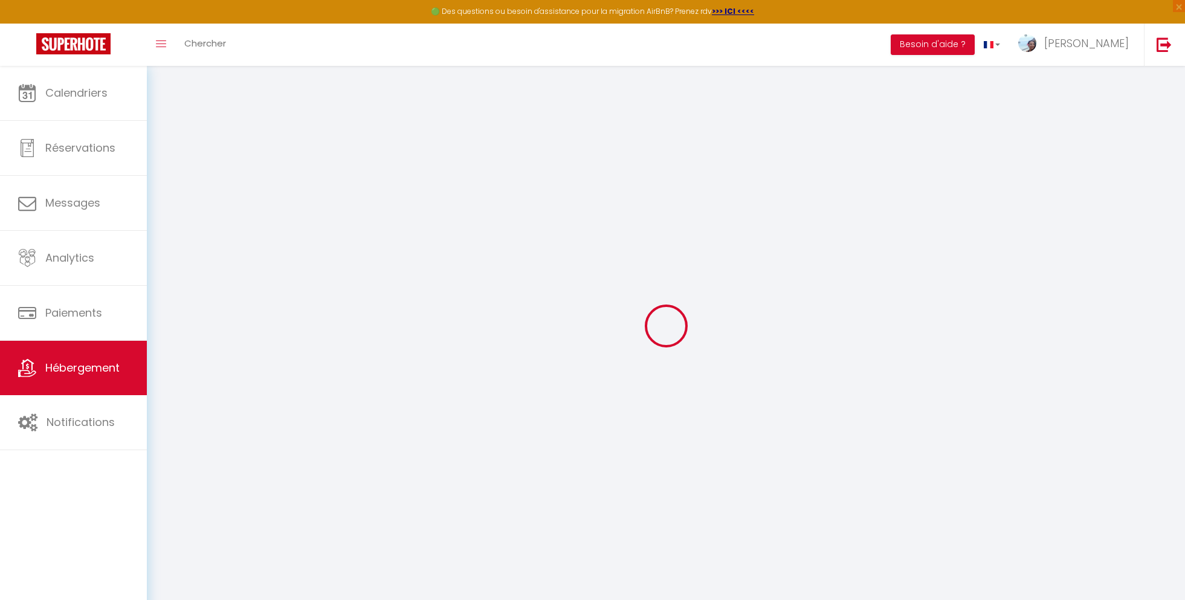
type input "0"
select select "villa"
select select
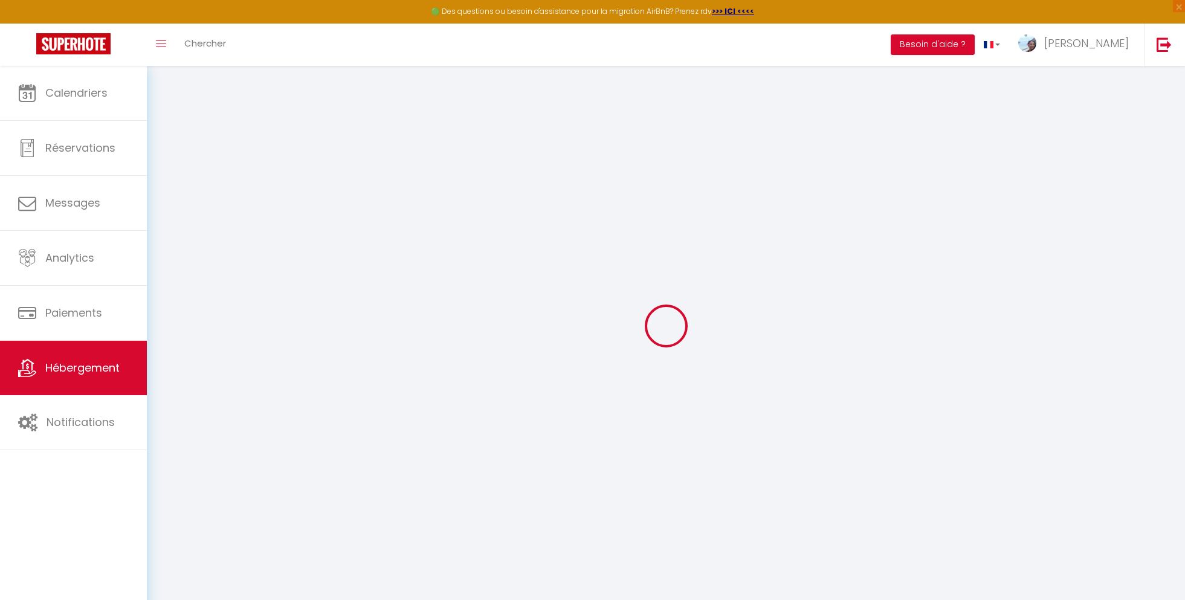
select select
checkbox input "false"
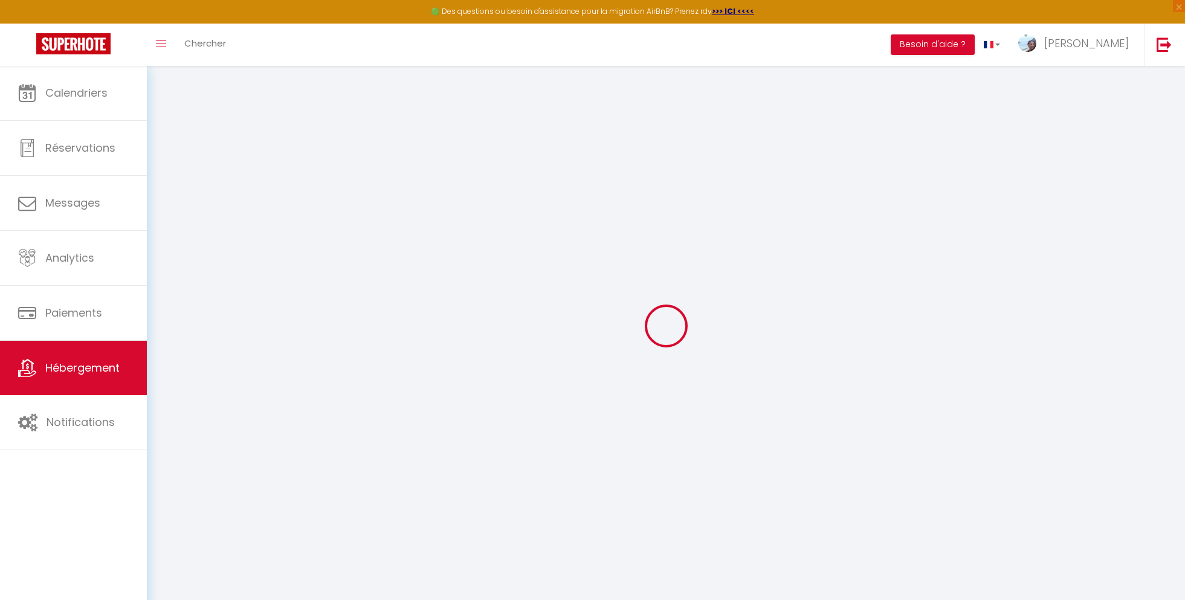
checkbox input "false"
select select
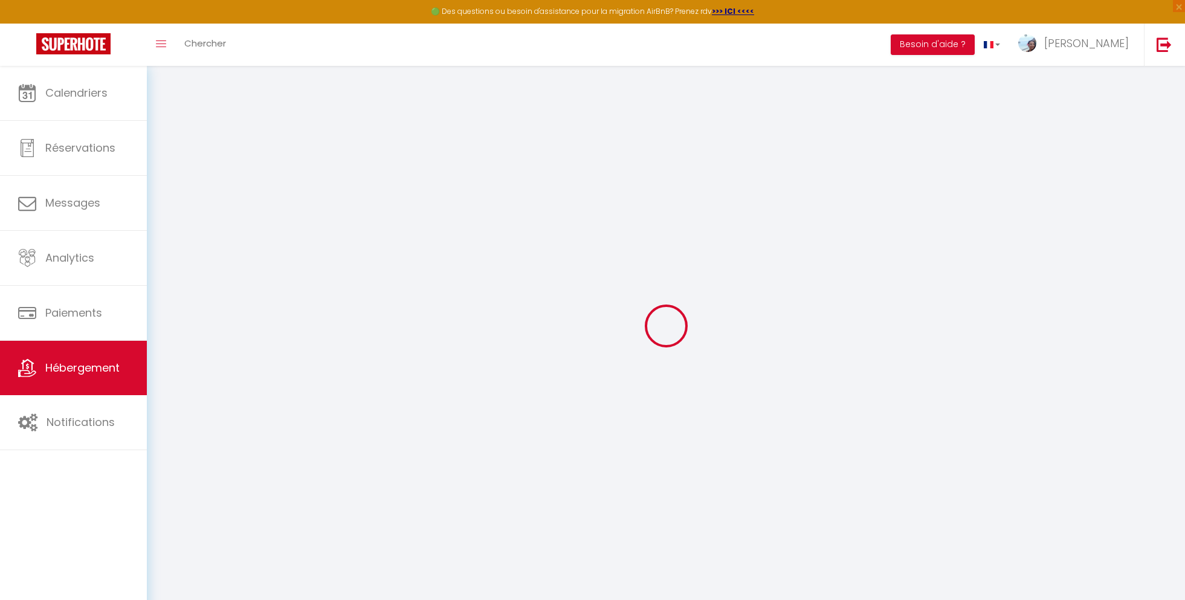
select select
checkbox input "false"
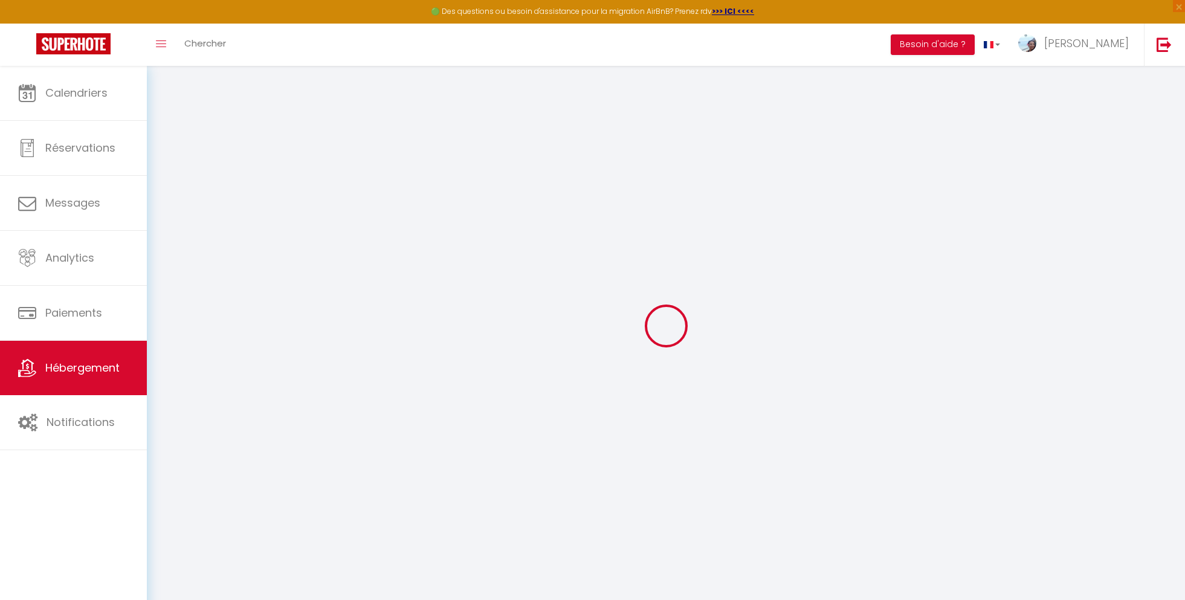
checkbox input "false"
select select
checkbox input "false"
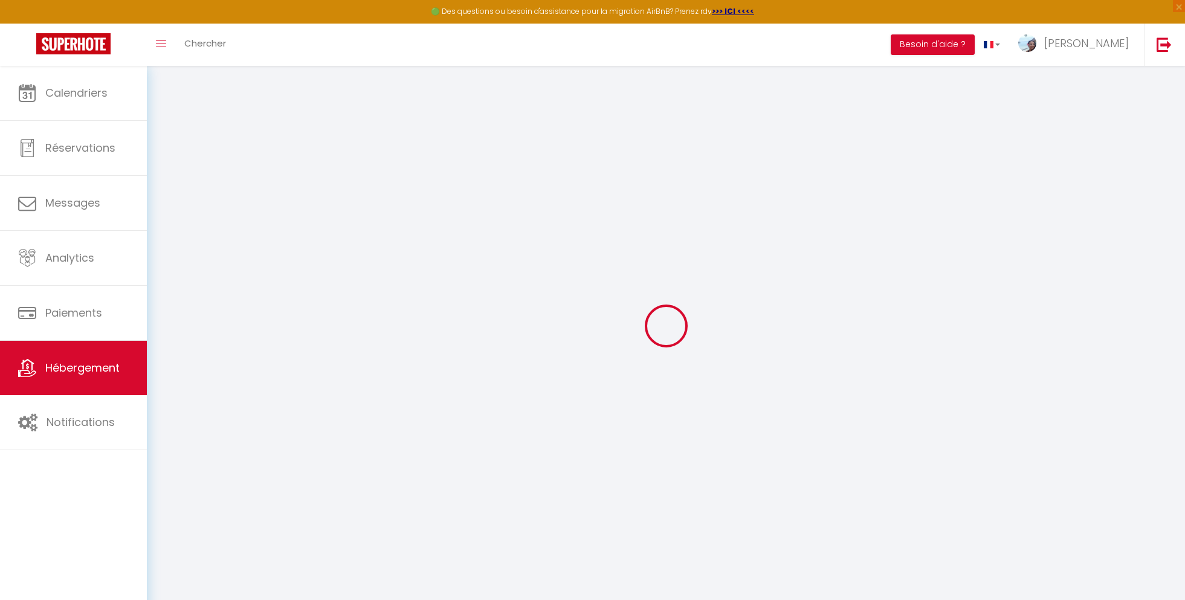
checkbox input "false"
select select
checkbox input "false"
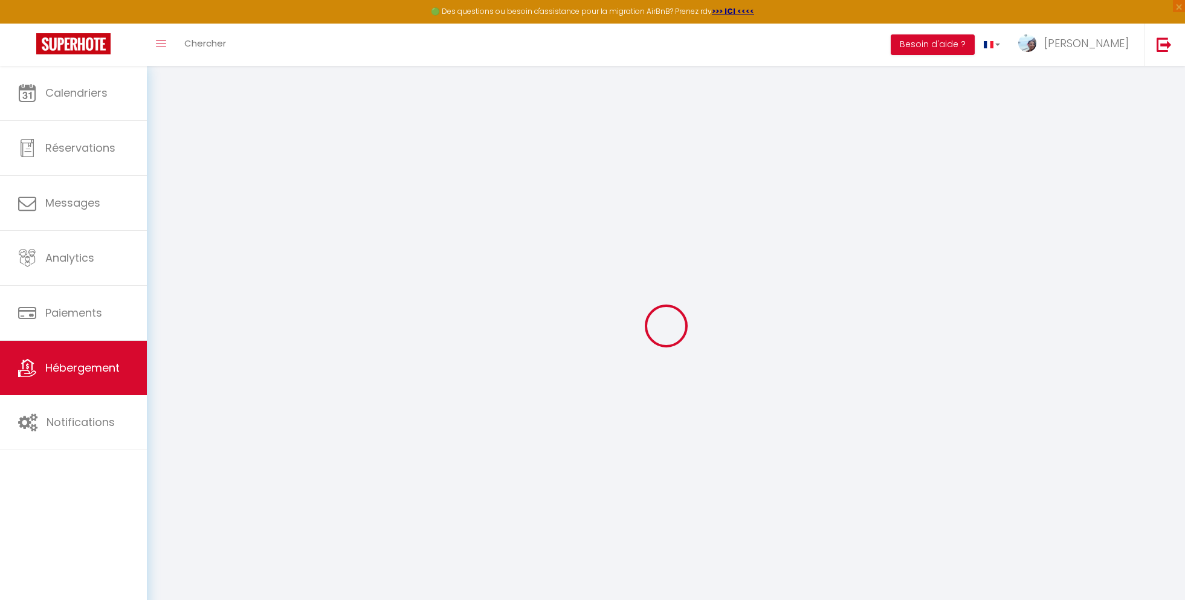
checkbox input "false"
select select "15:00"
select select "16:30"
select select "10:00"
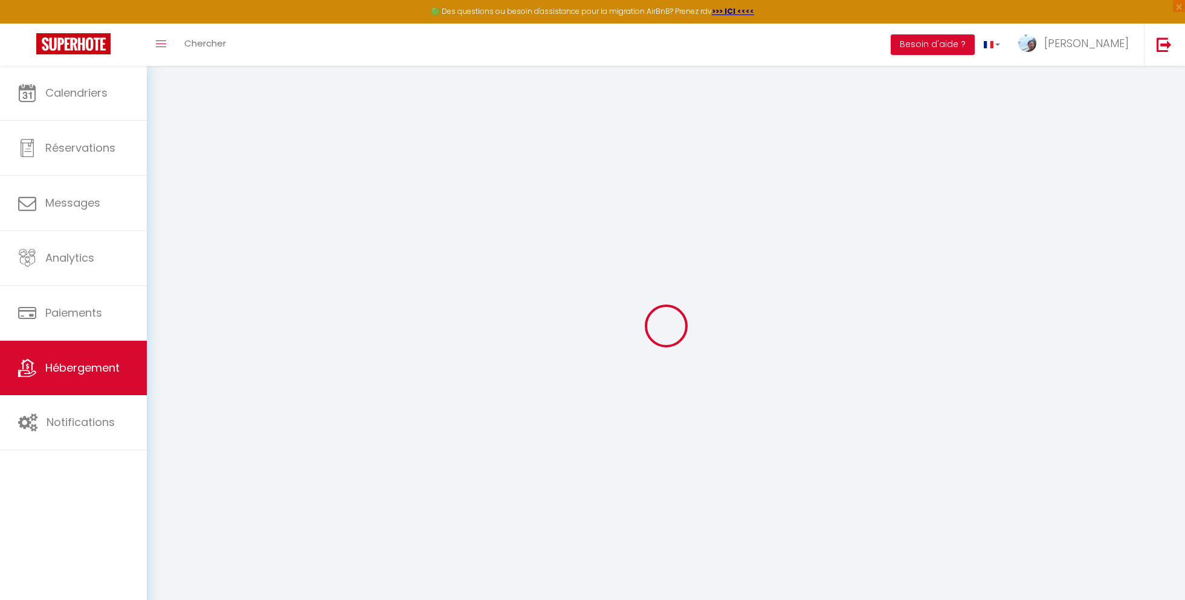
select select "30"
select select "120"
select select
checkbox input "false"
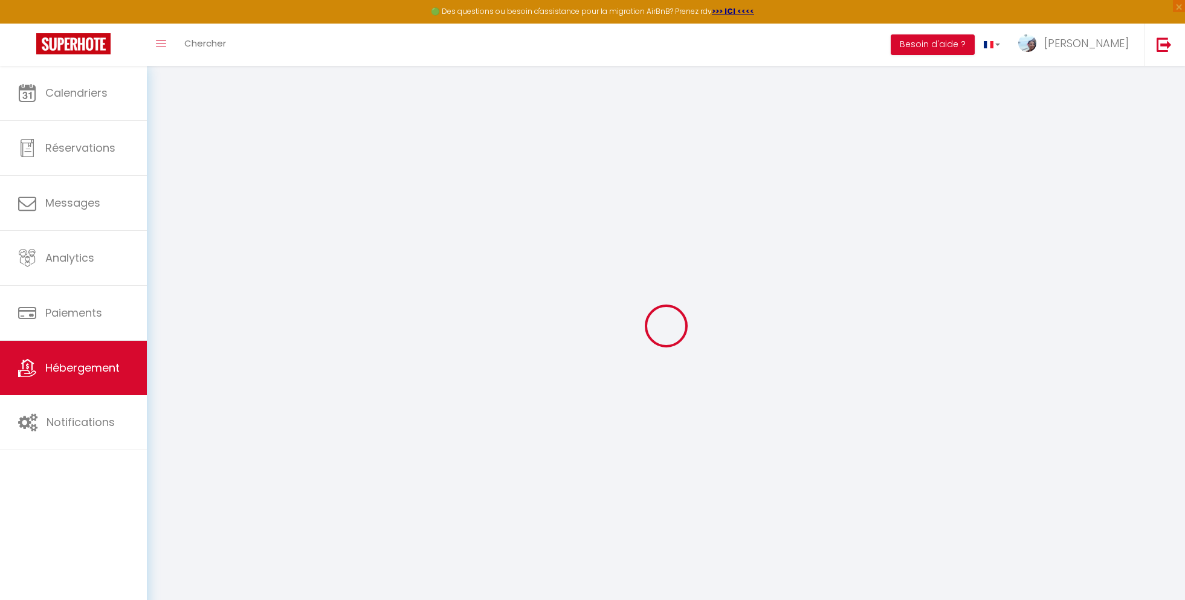
checkbox input "false"
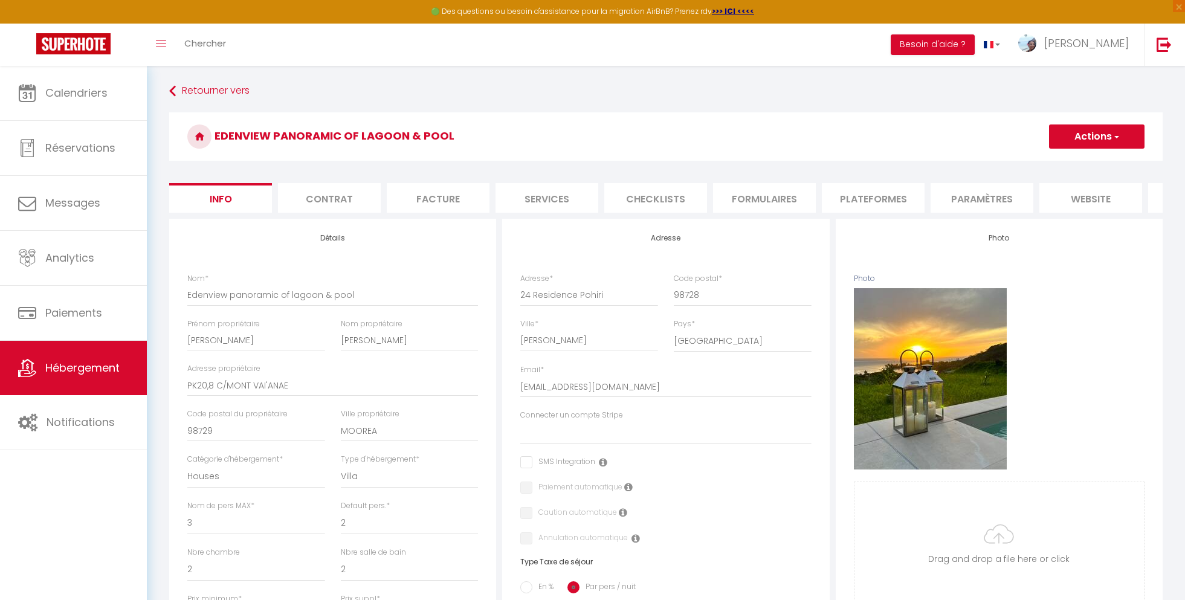
click at [973, 198] on li "Paramètres" at bounding box center [981, 198] width 103 height 30
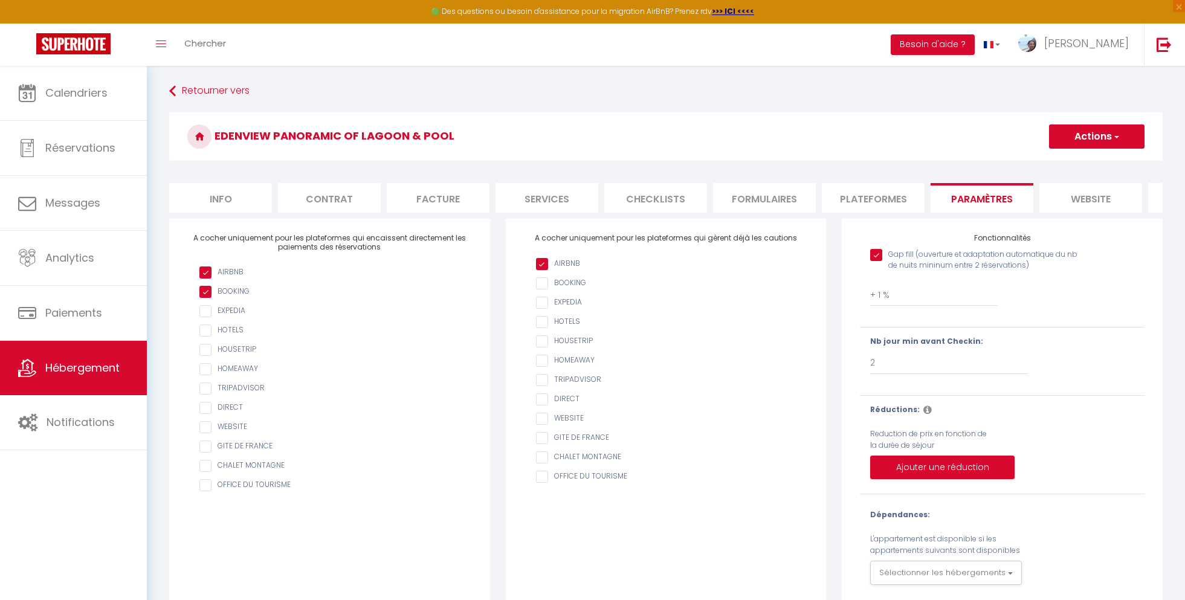
click at [1152, 192] on li "Journal" at bounding box center [1199, 198] width 103 height 30
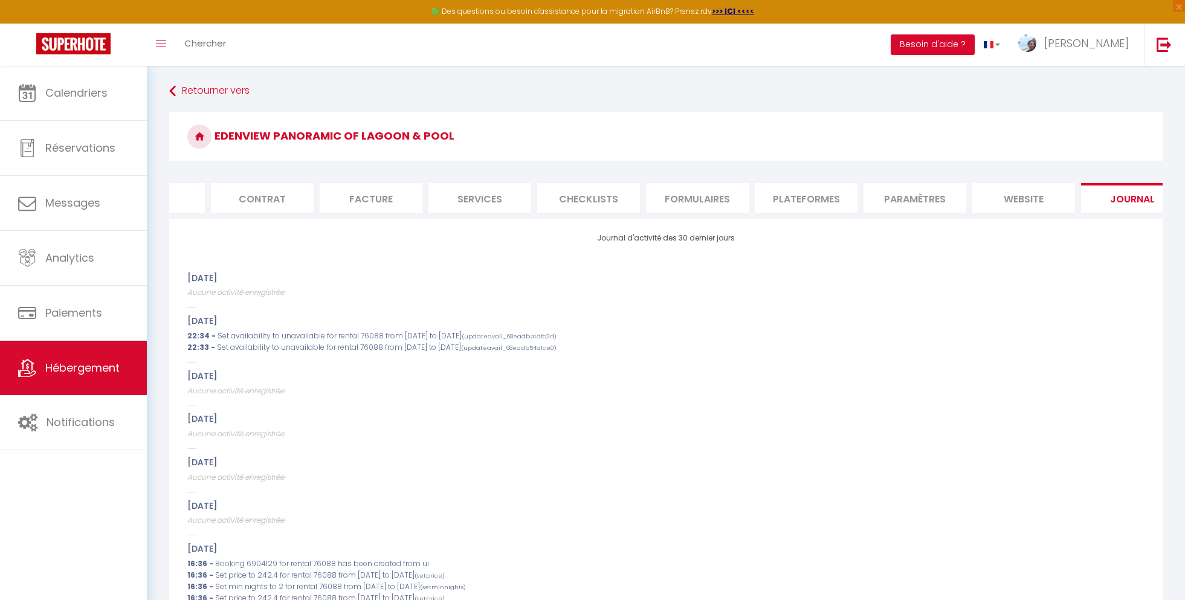
scroll to position [0, 94]
click at [979, 202] on li "website" at bounding box center [996, 198] width 103 height 30
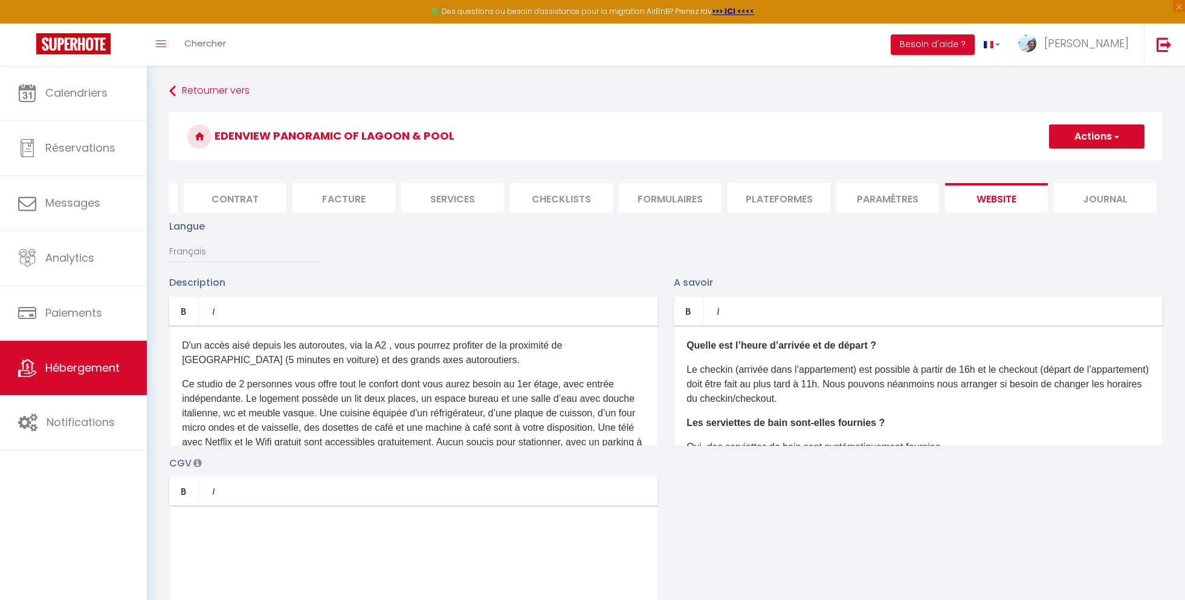
scroll to position [5, 0]
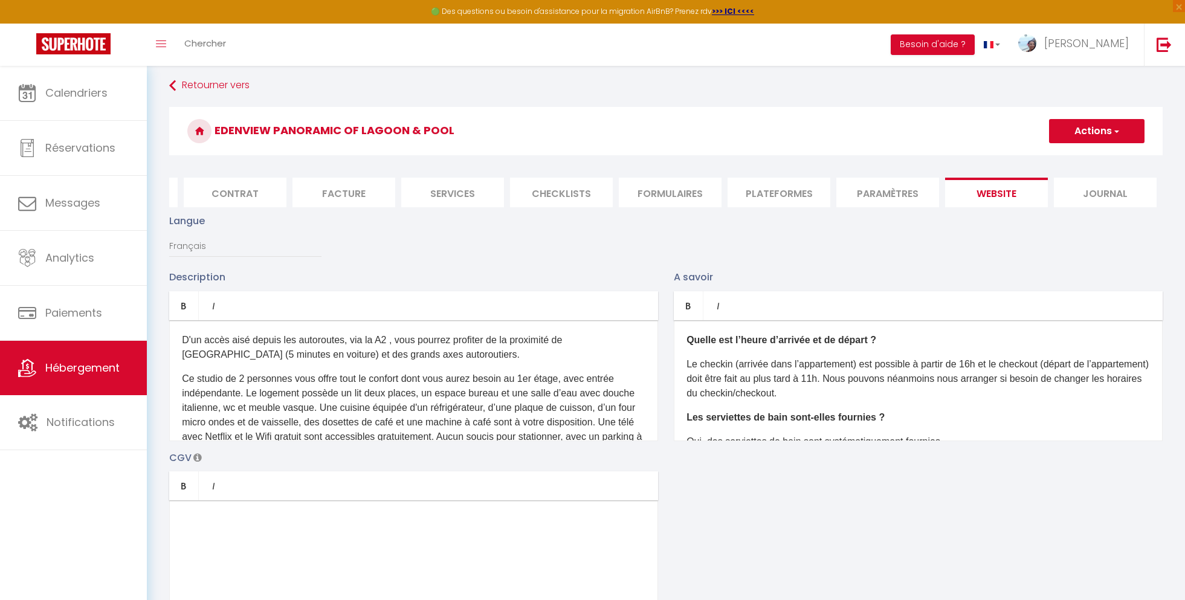
click at [890, 195] on li "Paramètres" at bounding box center [887, 193] width 103 height 30
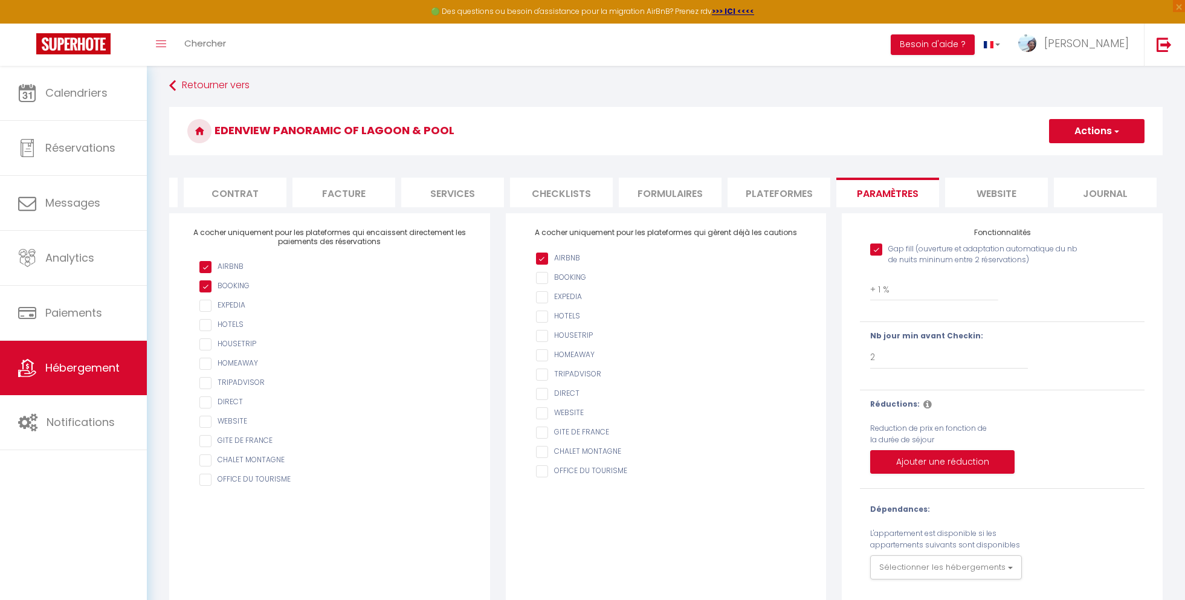
click at [767, 193] on li "Plateformes" at bounding box center [778, 193] width 103 height 30
select select
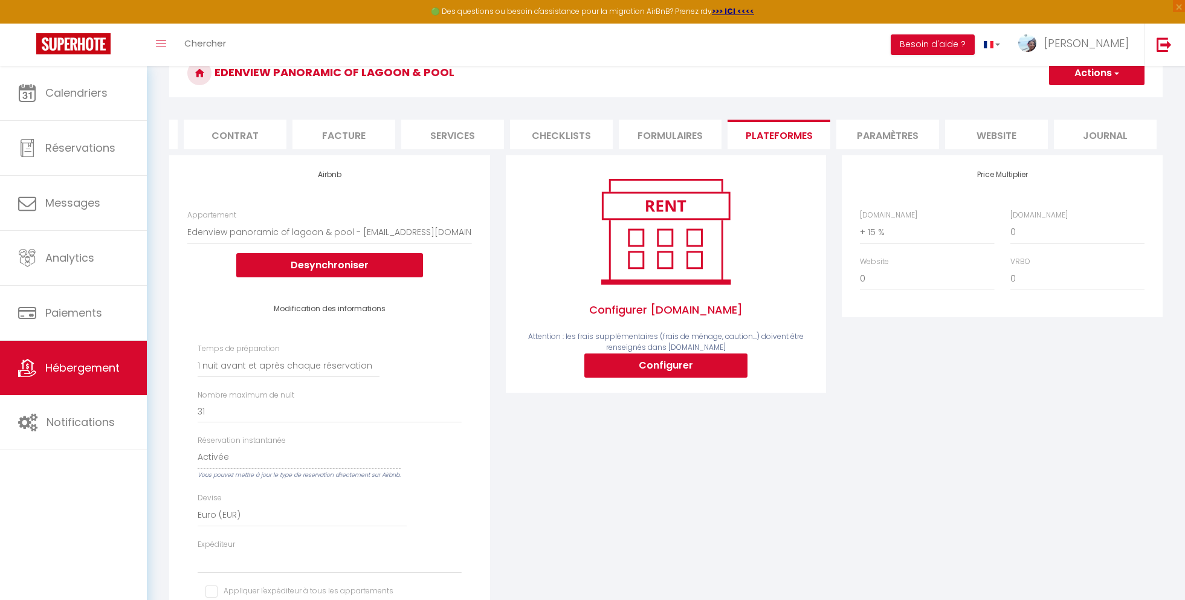
scroll to position [61, 0]
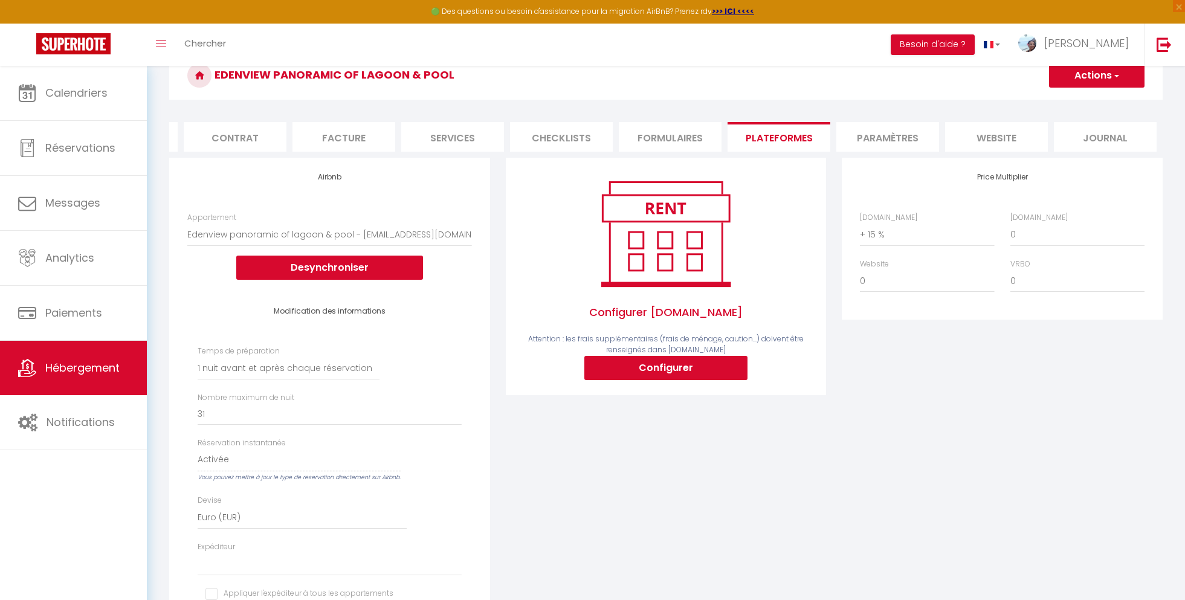
click at [384, 373] on div "Temps de préparation [GEOGRAPHIC_DATA] 1 nuit avant et après chaque réservation…" at bounding box center [330, 480] width 264 height 268
click at [353, 370] on select "Aucun 1 nuit avant et après chaque réservation 2 nuits avant et après chaque ré…" at bounding box center [289, 368] width 182 height 23
click at [198, 357] on select "Aucun 1 nuit avant et après chaque réservation 2 nuits avant et après chaque ré…" at bounding box center [289, 368] width 182 height 23
click at [1125, 78] on button "Actions" at bounding box center [1096, 76] width 95 height 24
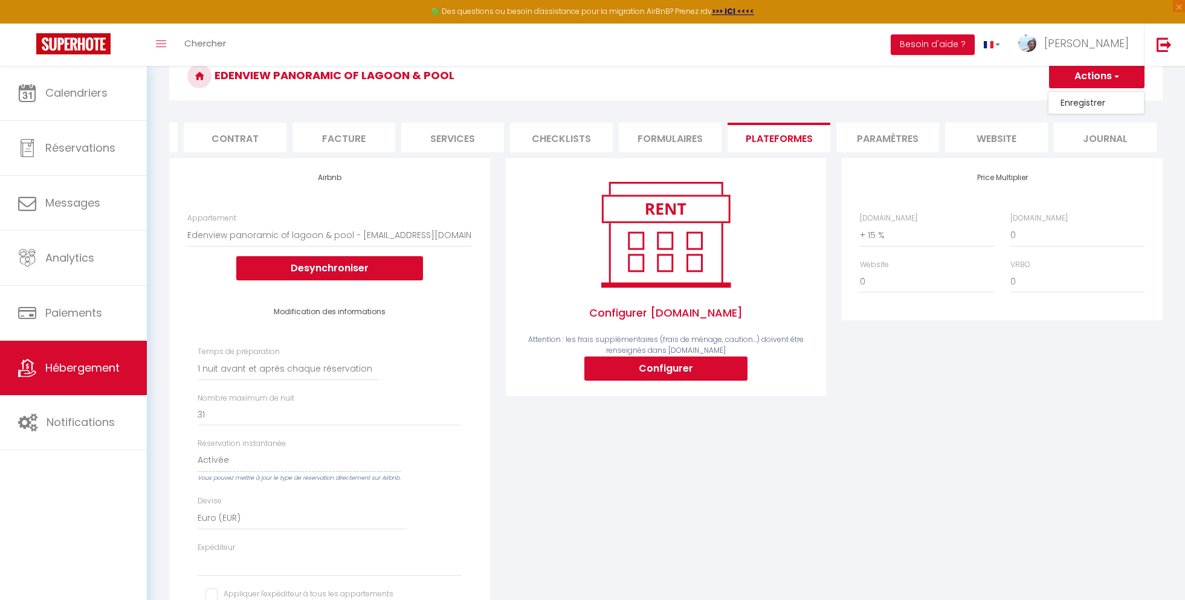
click at [1095, 104] on link "Enregistrer" at bounding box center [1095, 103] width 95 height 16
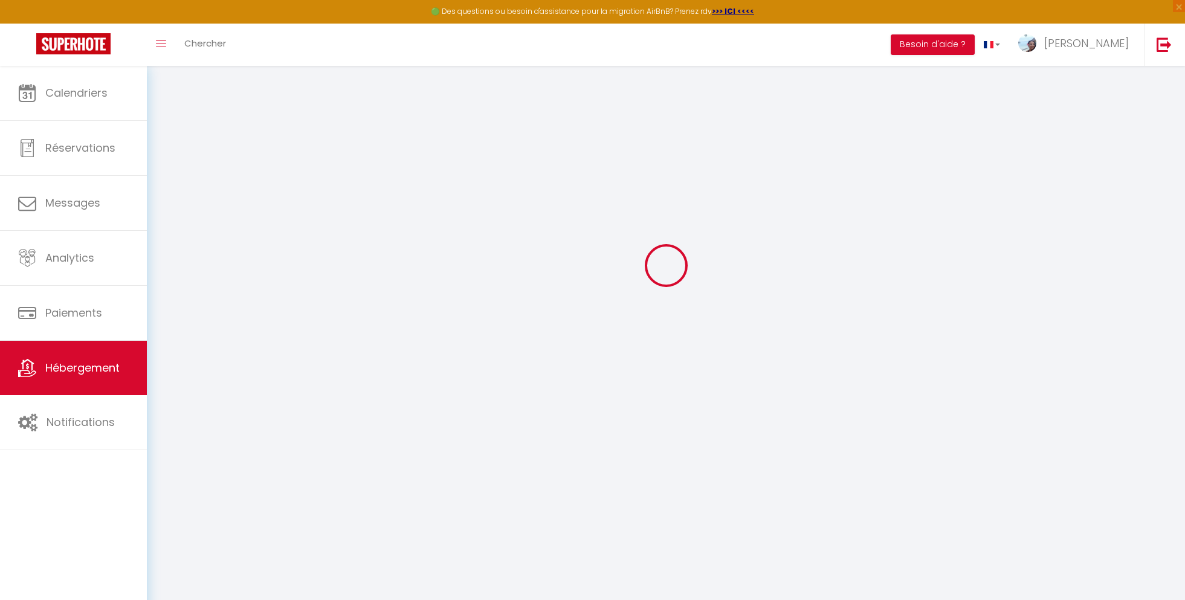
select select "1"
select select "EUR"
select select
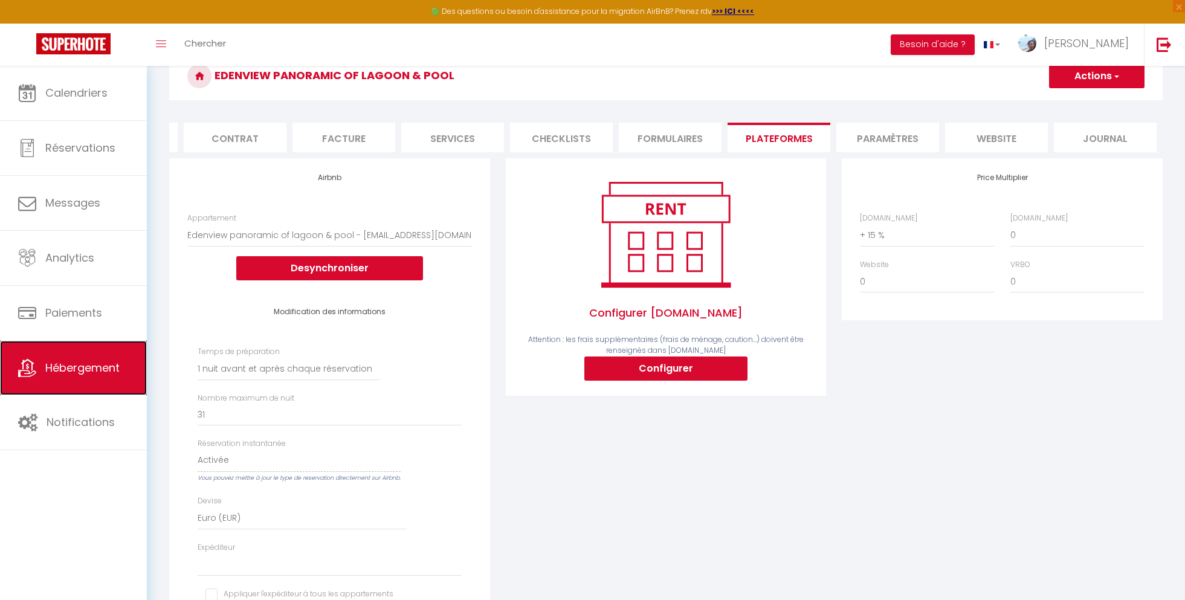
click at [51, 369] on span "Hébergement" at bounding box center [82, 367] width 74 height 15
